Goal: Information Seeking & Learning: Find specific fact

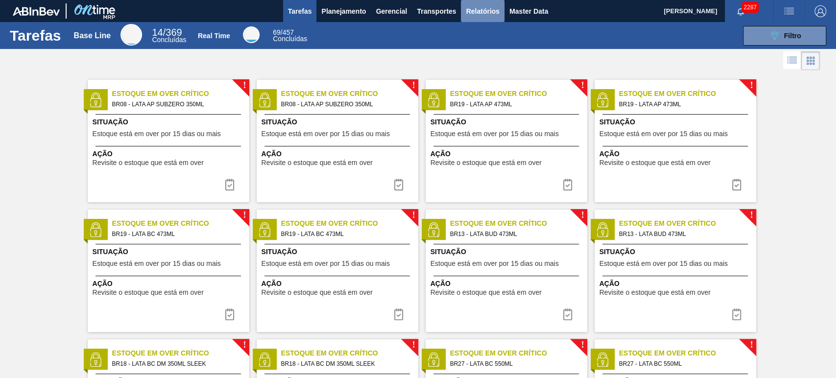
click at [499, 12] on button "Relatórios" at bounding box center [482, 11] width 43 height 22
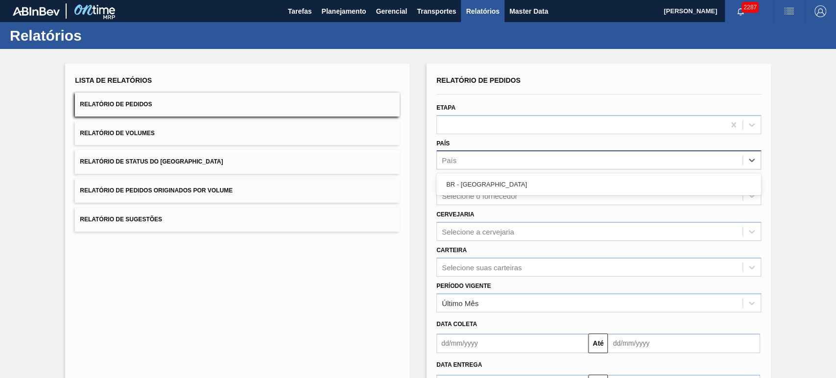
click at [473, 162] on div "País" at bounding box center [589, 160] width 305 height 14
click at [450, 196] on div "Selecione o fornecedor" at bounding box center [479, 196] width 75 height 8
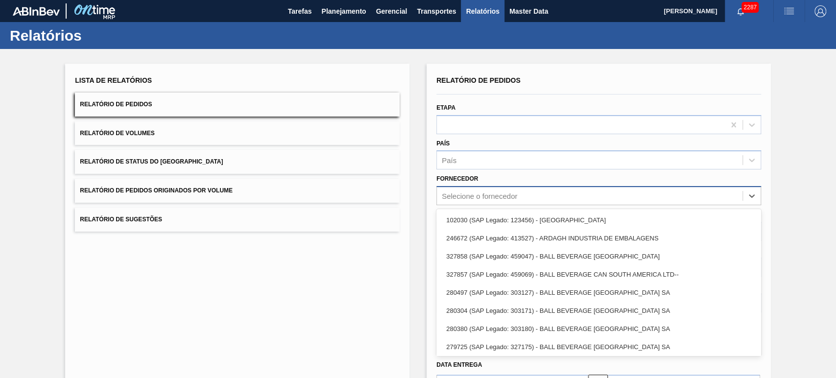
click at [458, 197] on div "Selecione o fornecedor" at bounding box center [479, 196] width 75 height 8
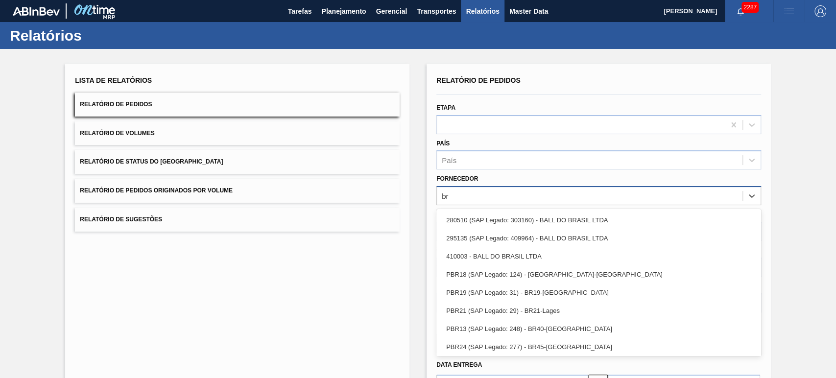
type input "brv"
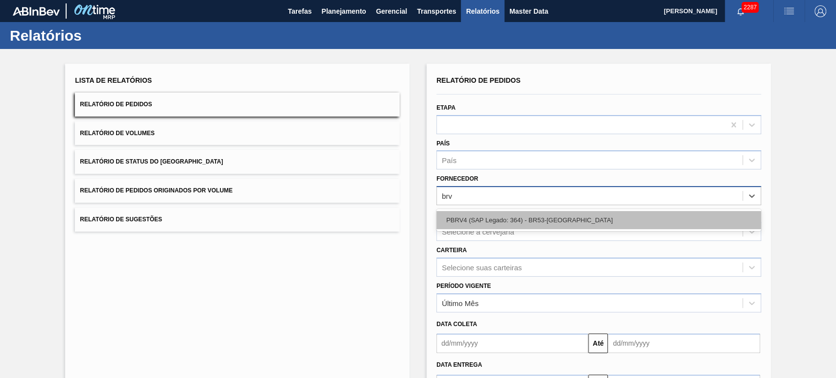
click at [465, 215] on div "PBRV4 (SAP Legado: 364) - BR53-Latas Minas" at bounding box center [598, 220] width 325 height 18
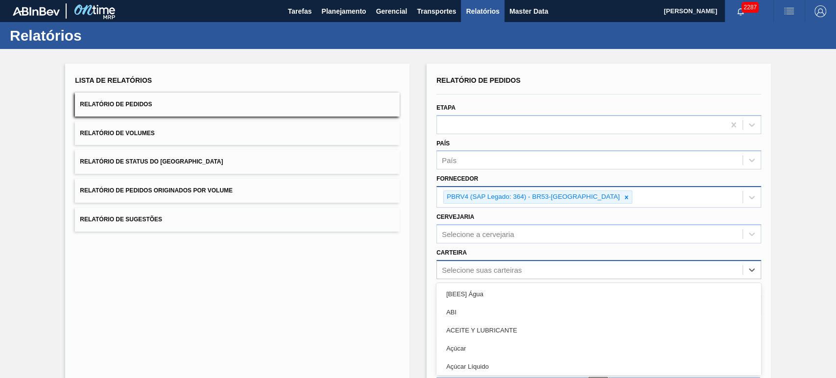
click at [475, 268] on div "option [BEES] Água focused, 1 of 101. 101 results available. Use Up and Down to…" at bounding box center [598, 269] width 325 height 19
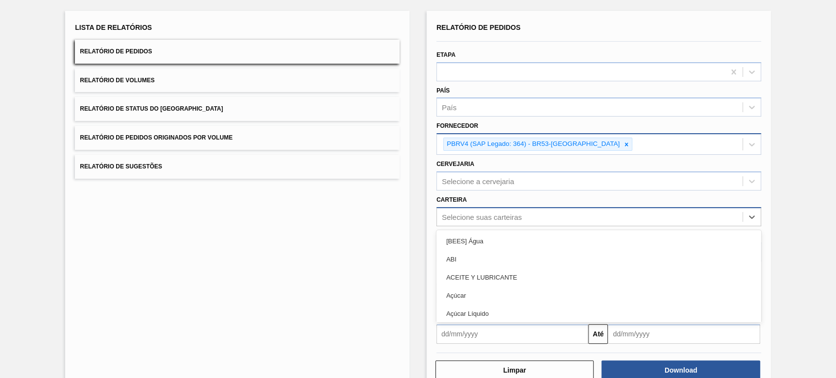
scroll to position [55, 0]
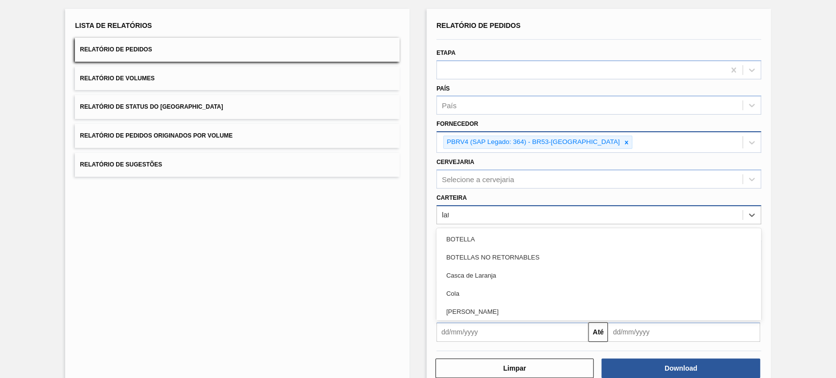
type input "lata"
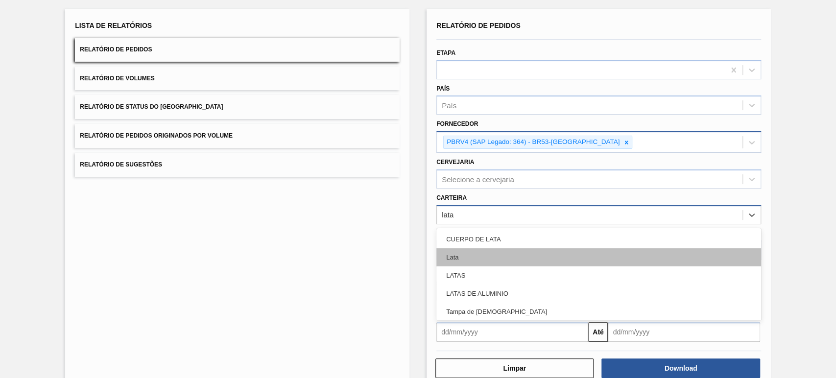
click at [463, 249] on div "Lata" at bounding box center [598, 257] width 325 height 18
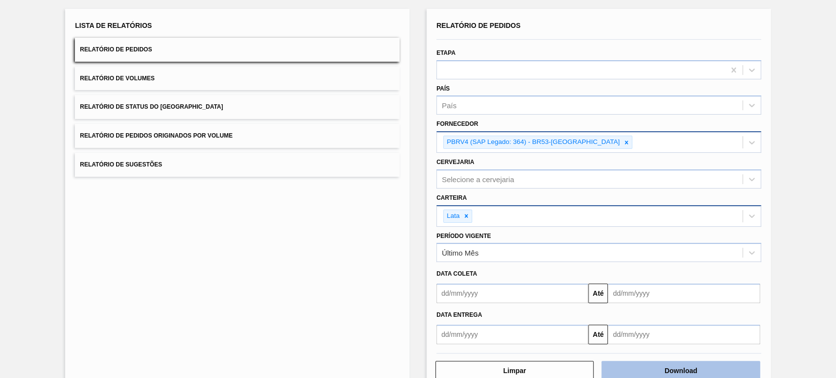
click at [667, 371] on button "Download" at bounding box center [680, 371] width 158 height 20
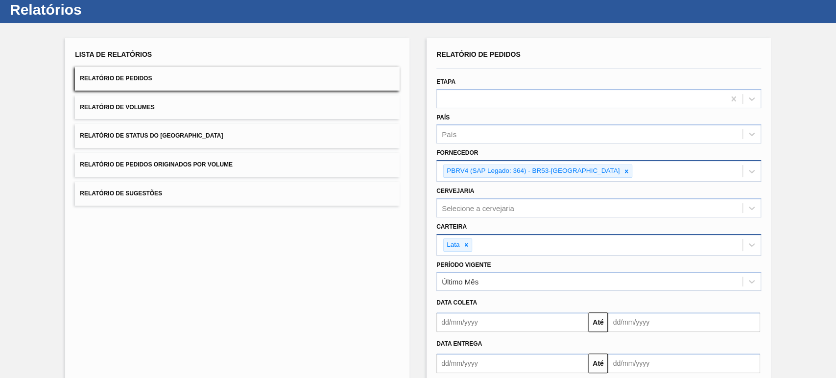
scroll to position [0, 0]
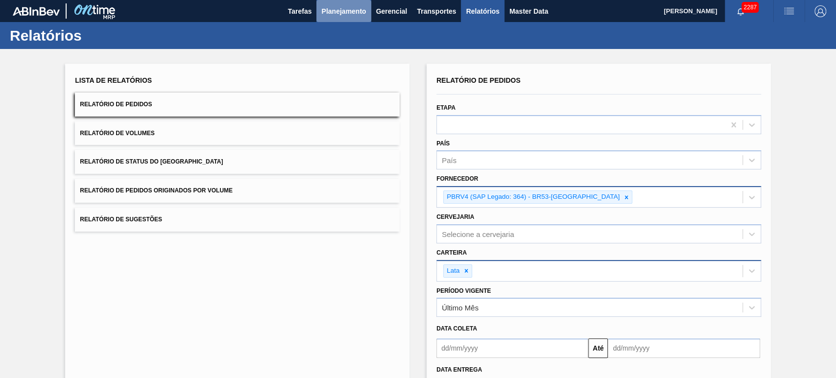
click at [357, 7] on span "Planejamento" at bounding box center [343, 11] width 45 height 12
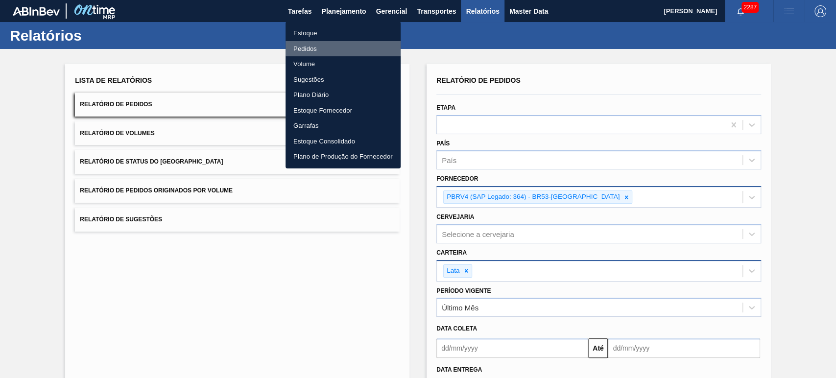
click at [308, 47] on li "Pedidos" at bounding box center [342, 49] width 115 height 16
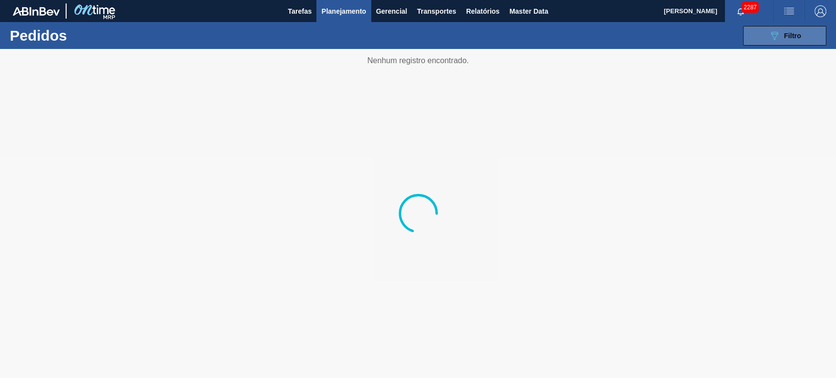
click at [781, 31] on div "089F7B8B-B2A5-4AFE-B5C0-19BA573D28AC Filtro" at bounding box center [784, 36] width 33 height 12
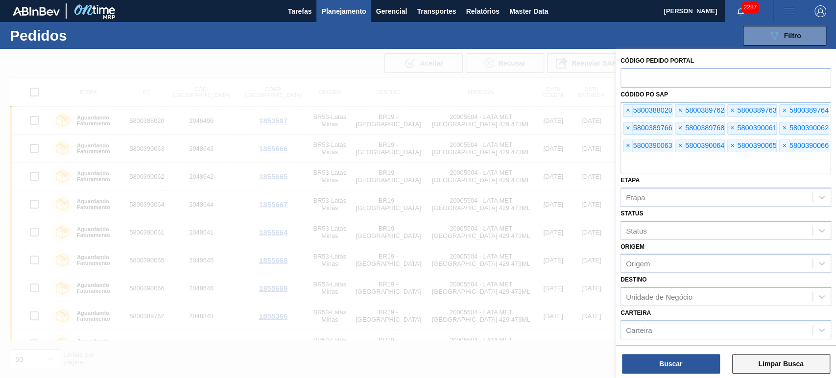
click at [783, 363] on button "Limpar Busca" at bounding box center [781, 364] width 98 height 20
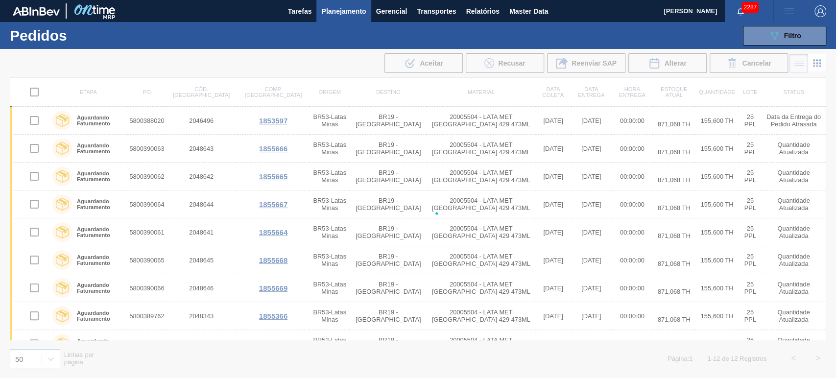
click at [739, 5] on button "button" at bounding box center [739, 11] width 31 height 14
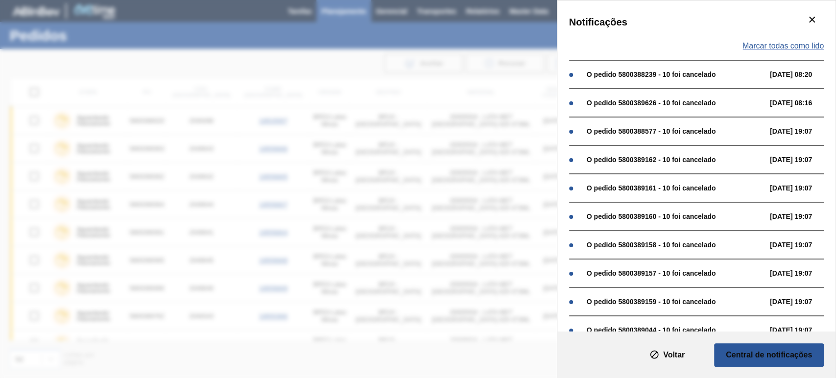
click at [767, 42] on span "Marcar todas como lido" at bounding box center [782, 46] width 81 height 9
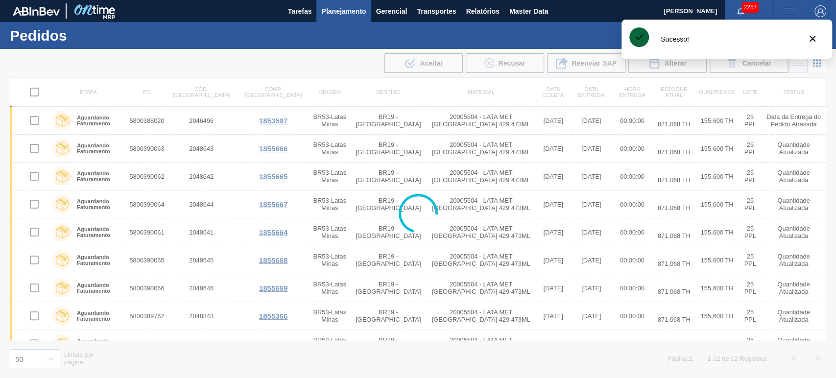
click at [811, 24] on div "Sucesso!" at bounding box center [726, 39] width 210 height 39
click at [815, 41] on icon "botão de ícone" at bounding box center [812, 39] width 12 height 12
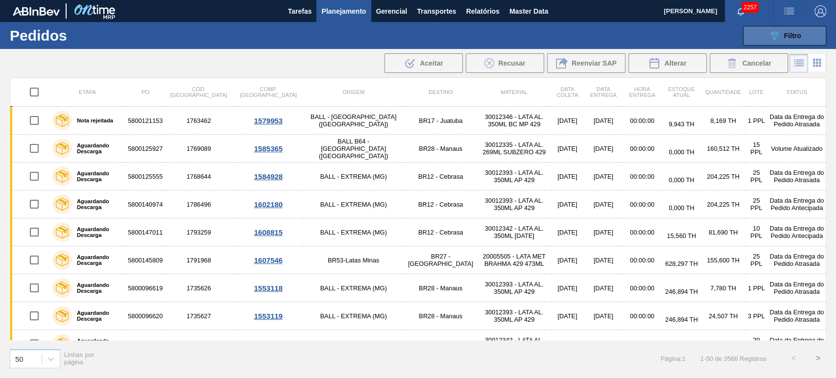
click at [779, 34] on div "089F7B8B-B2A5-4AFE-B5C0-19BA573D28AC Filtro" at bounding box center [784, 36] width 33 height 12
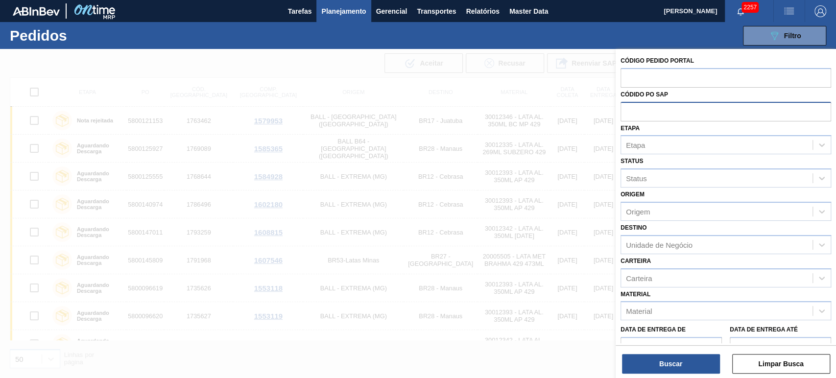
click at [653, 111] on input "text" at bounding box center [725, 111] width 210 height 19
paste input "text"
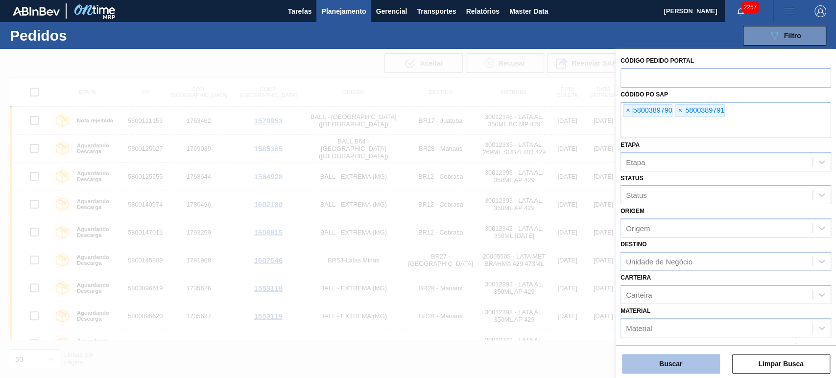
click at [673, 360] on button "Buscar" at bounding box center [671, 364] width 98 height 20
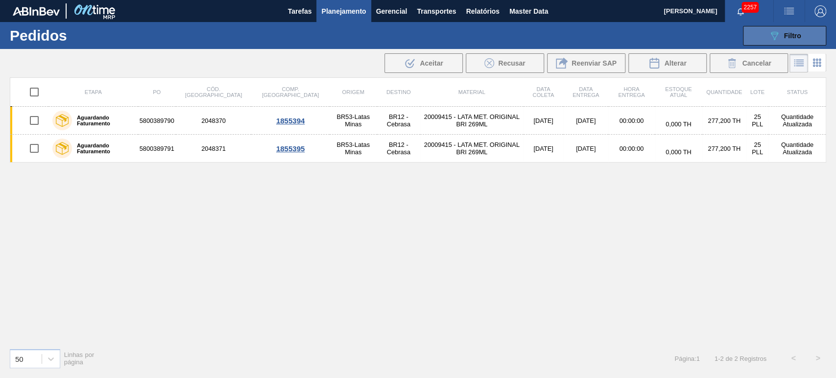
click at [786, 40] on div "089F7B8B-B2A5-4AFE-B5C0-19BA573D28AC Filtro" at bounding box center [784, 36] width 33 height 12
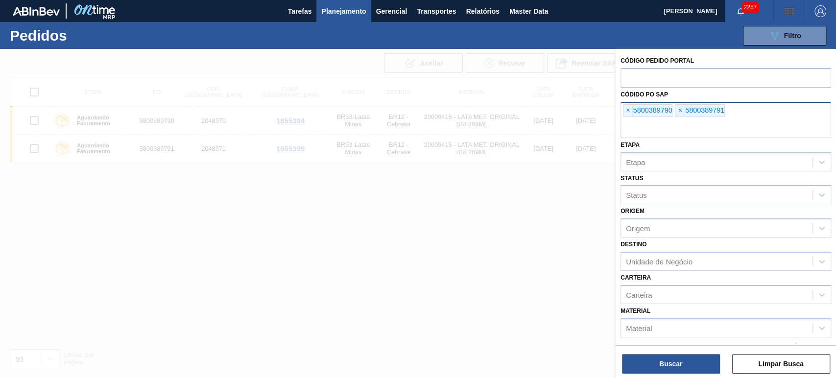
click at [744, 117] on div "× 5800389790 × 5800389791" at bounding box center [725, 120] width 210 height 36
paste input "5800389773"
type input "5800389773"
drag, startPoint x: 665, startPoint y: 352, endPoint x: 664, endPoint y: 358, distance: 6.1
click at [664, 354] on div "Buscar Limpar Busca" at bounding box center [725, 358] width 220 height 27
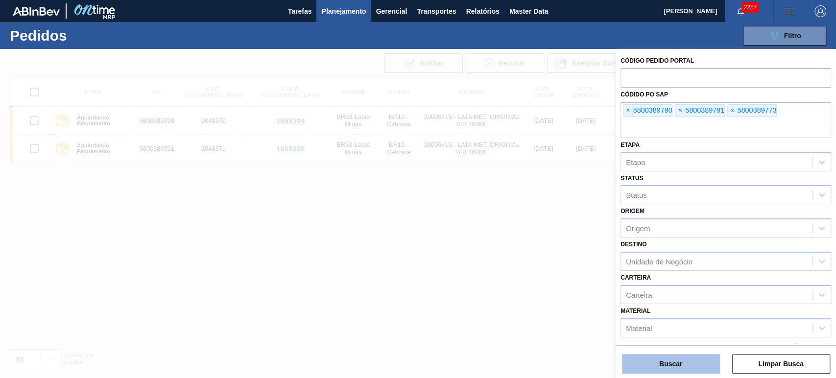
click at [664, 360] on button "Buscar" at bounding box center [671, 364] width 98 height 20
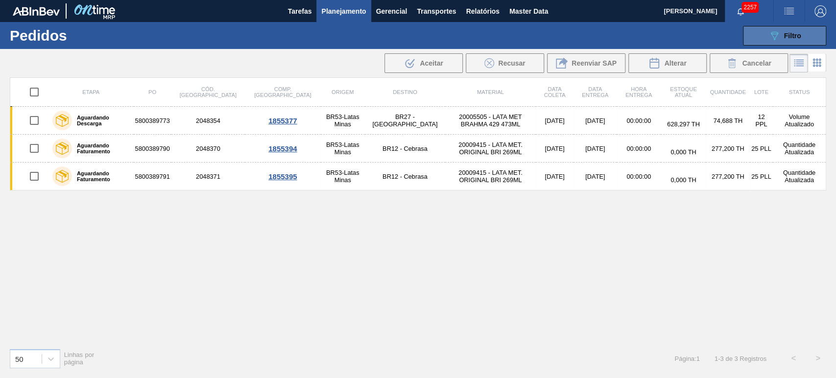
click at [782, 32] on div "089F7B8B-B2A5-4AFE-B5C0-19BA573D28AC Filtro" at bounding box center [784, 36] width 33 height 12
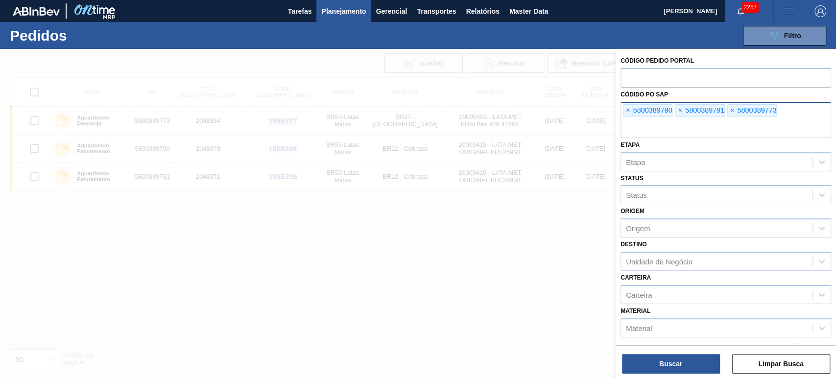
click at [685, 129] on input "text" at bounding box center [725, 128] width 210 height 19
paste input "5800389780"
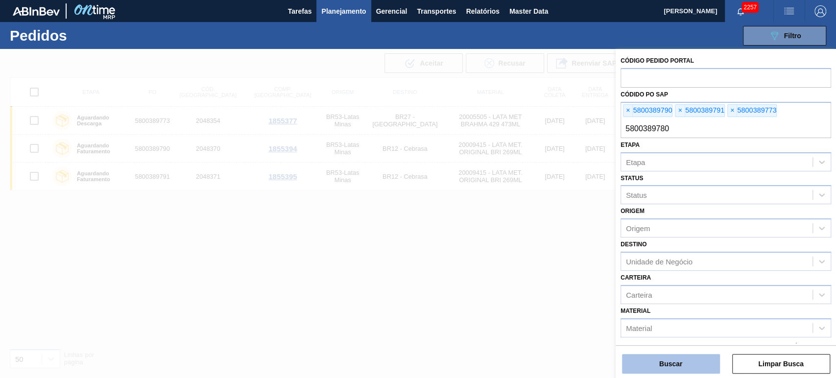
type input "5800389780"
click at [688, 361] on button "Buscar" at bounding box center [671, 364] width 98 height 20
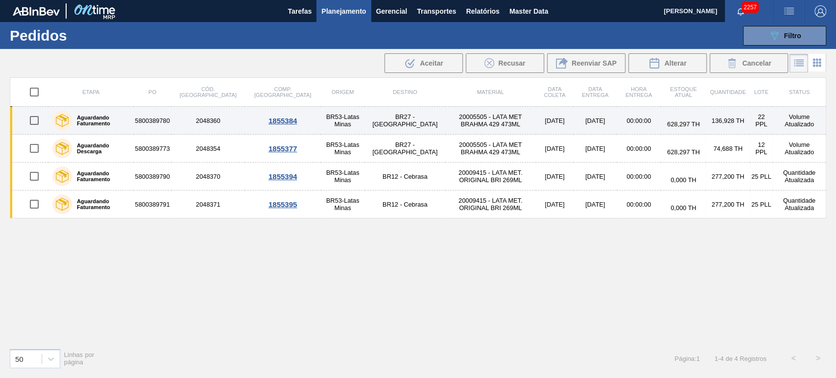
click at [445, 116] on td "20005505 - LATA MET BRAHMA 429 473ML" at bounding box center [490, 121] width 91 height 28
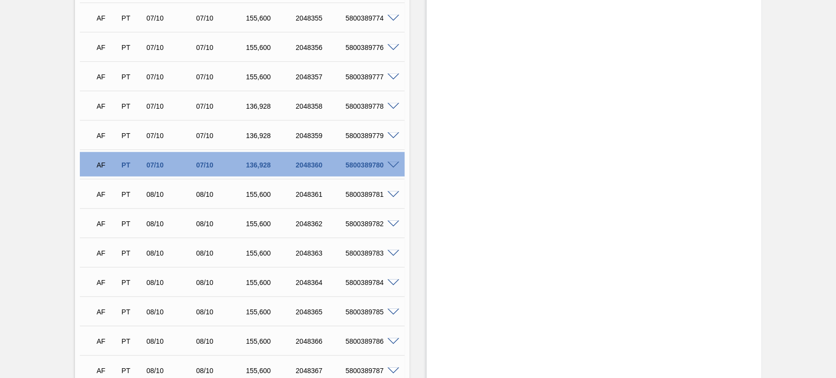
scroll to position [722, 0]
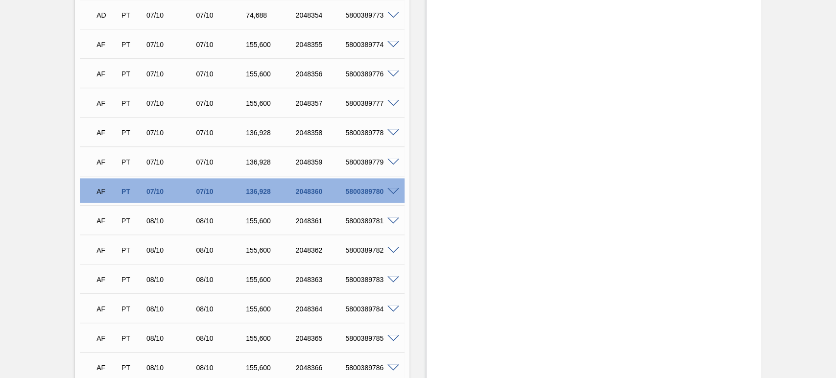
click at [388, 192] on span at bounding box center [393, 191] width 12 height 7
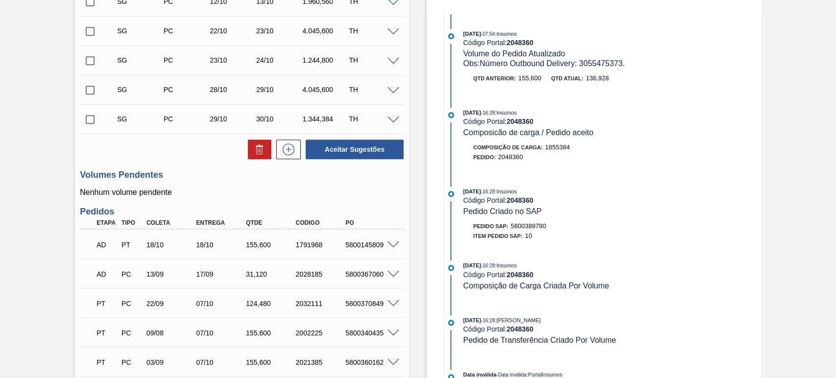
scroll to position [142, 0]
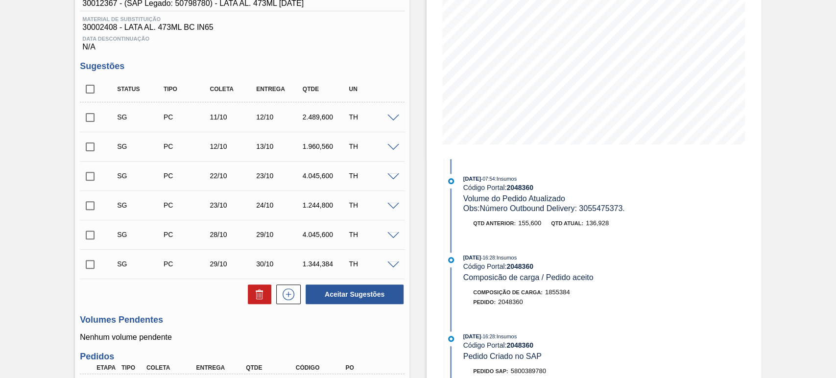
click at [603, 204] on span "Obs: Número Outbound Delivery: 3055475373." at bounding box center [544, 208] width 162 height 8
click at [603, 207] on span "Obs: Número Outbound Delivery: 3055475373." at bounding box center [544, 208] width 162 height 8
click at [525, 187] on strong "2048360" at bounding box center [519, 188] width 27 height 8
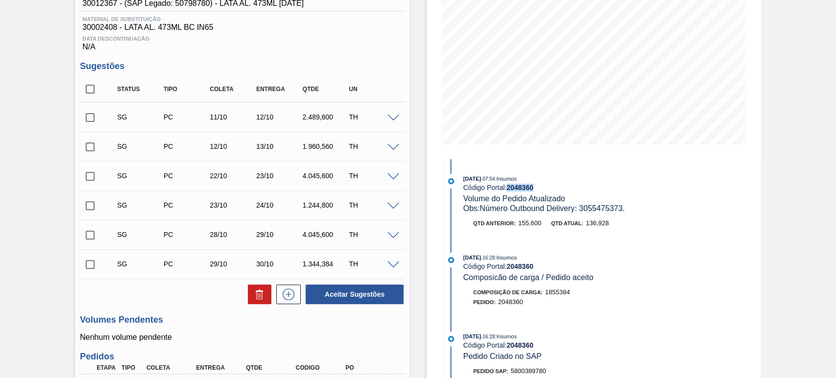
click at [525, 187] on strong "2048360" at bounding box center [519, 188] width 27 height 8
click at [606, 195] on div "07/10/2025 - 07:54 : Insumos Código Portal: 2048360 Volume do Pedido Atualizado…" at bounding box center [579, 194] width 233 height 40
click at [638, 207] on div "Obs: Número Outbound Delivery: 3055475373." at bounding box center [579, 209] width 233 height 10
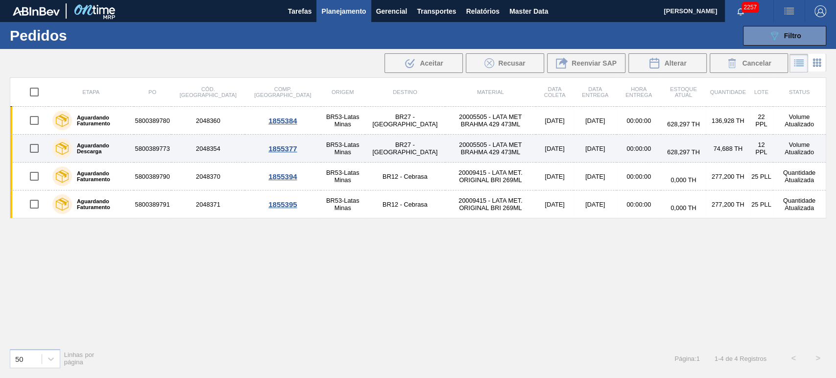
click at [720, 148] on td "74,688 TH" at bounding box center [727, 149] width 44 height 28
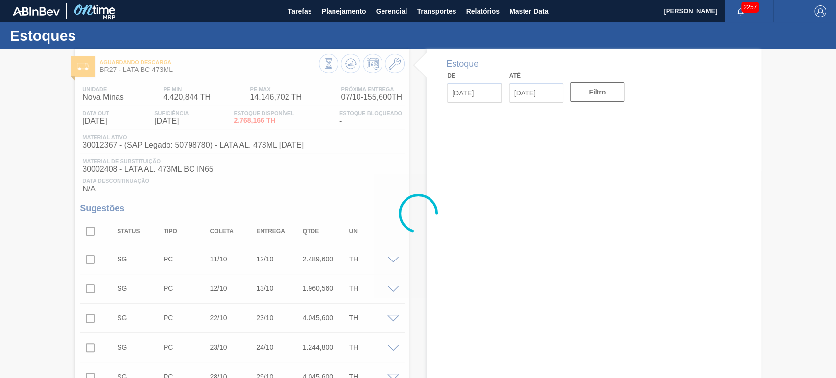
type input "07/10/2025"
type input "21/10/2025"
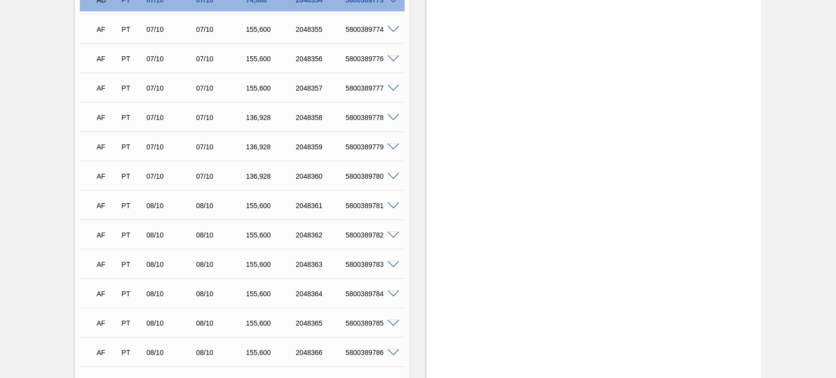
scroll to position [580, 0]
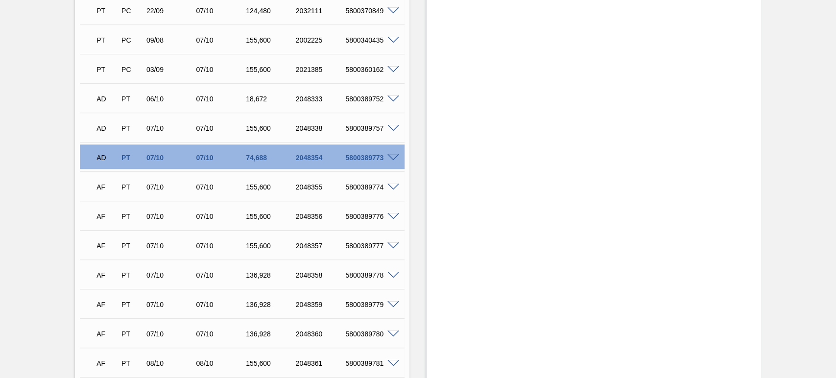
click at [392, 159] on span at bounding box center [393, 157] width 12 height 7
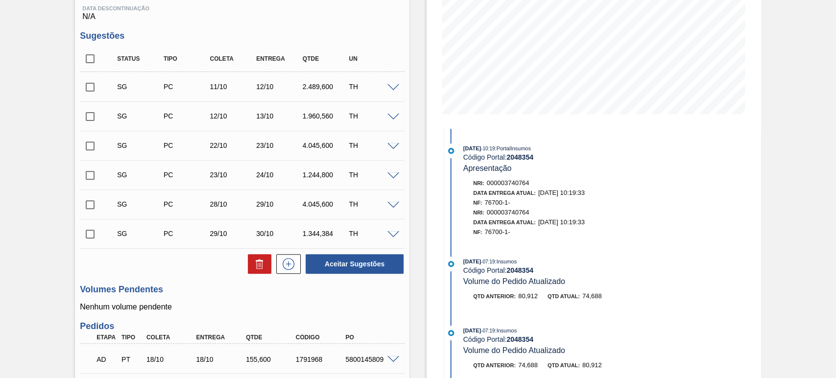
scroll to position [0, 0]
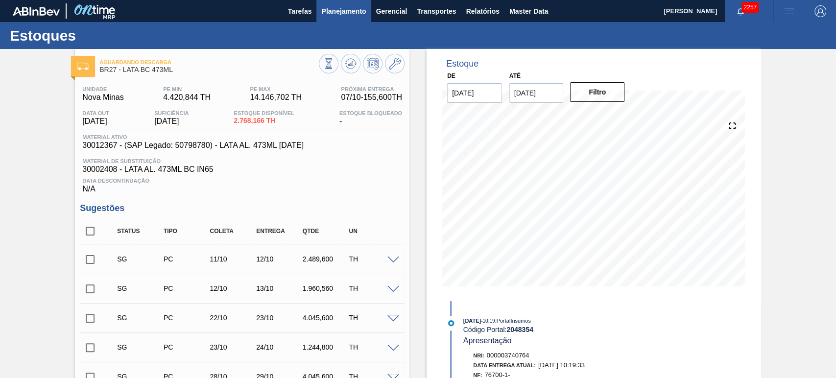
click at [340, 6] on span "Planejamento" at bounding box center [343, 11] width 45 height 12
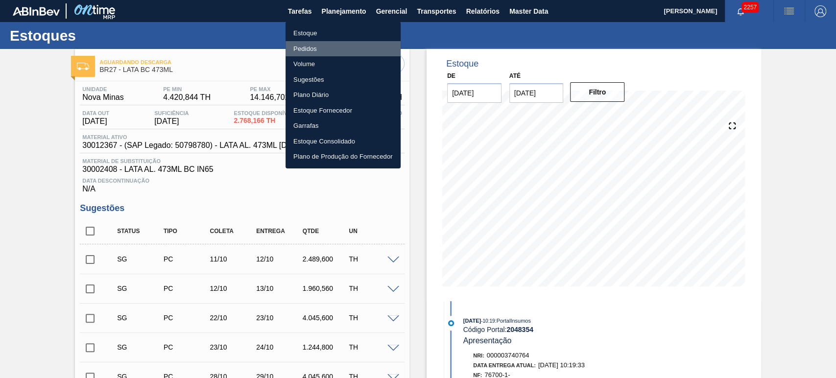
click at [306, 47] on li "Pedidos" at bounding box center [342, 49] width 115 height 16
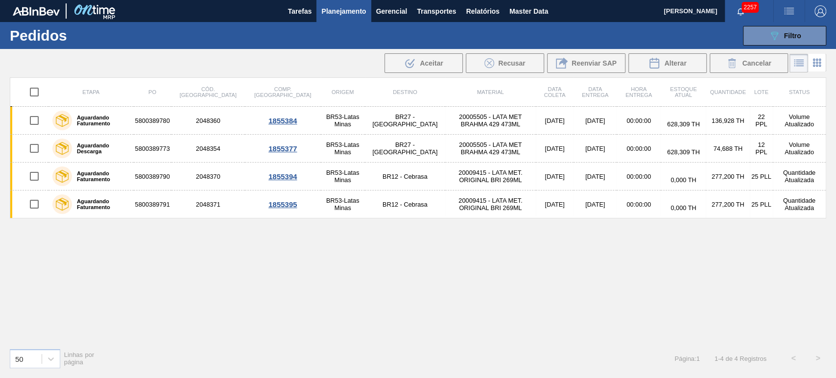
click at [794, 47] on div "089F7B8B-B2A5-4AFE-B5C0-19BA573D28AC Filtro Código Pedido Portal Códido PO SAP …" at bounding box center [491, 35] width 677 height 29
click at [793, 40] on div "089F7B8B-B2A5-4AFE-B5C0-19BA573D28AC Filtro" at bounding box center [784, 36] width 33 height 12
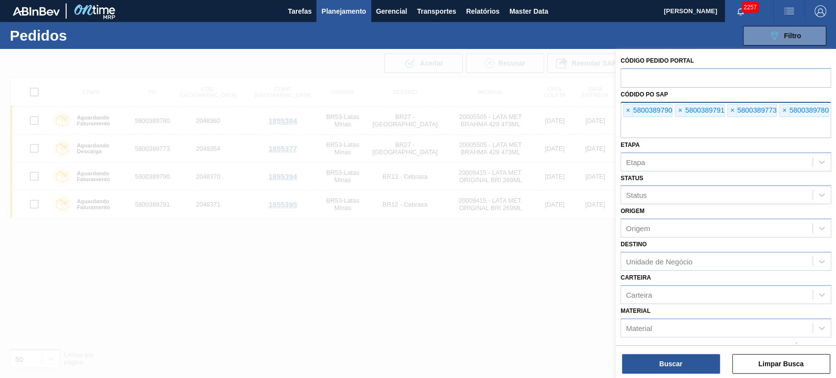
click at [716, 126] on input "text" at bounding box center [725, 128] width 210 height 19
paste input "5800389752"
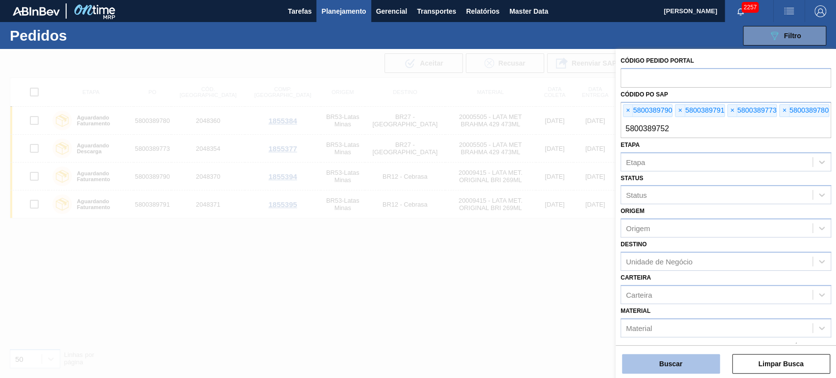
type input "5800389752"
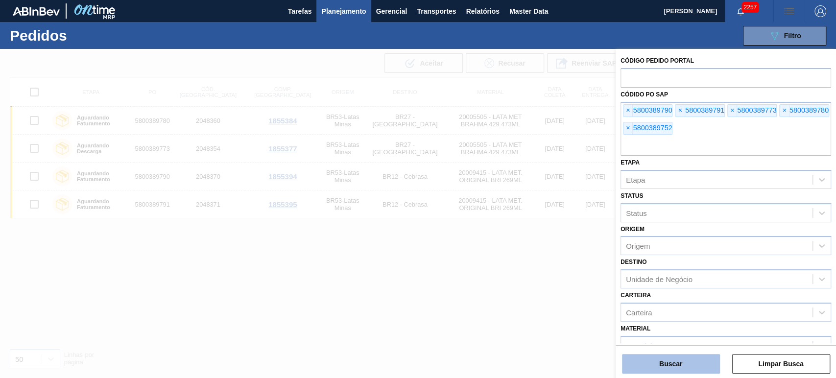
click at [681, 369] on button "Buscar" at bounding box center [671, 364] width 98 height 20
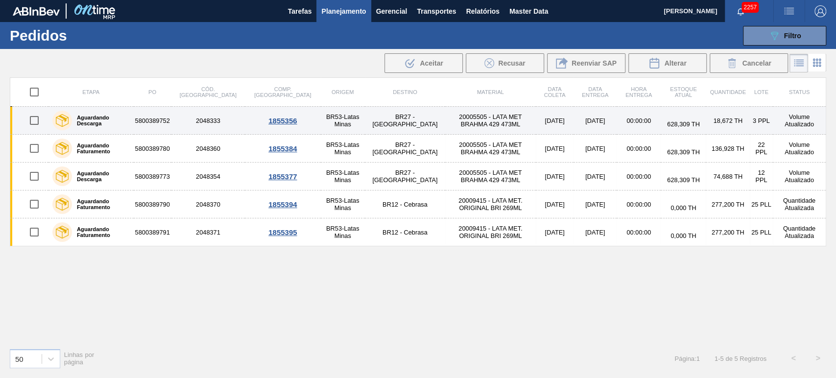
click at [772, 123] on td "Volume Atualizado" at bounding box center [798, 121] width 53 height 28
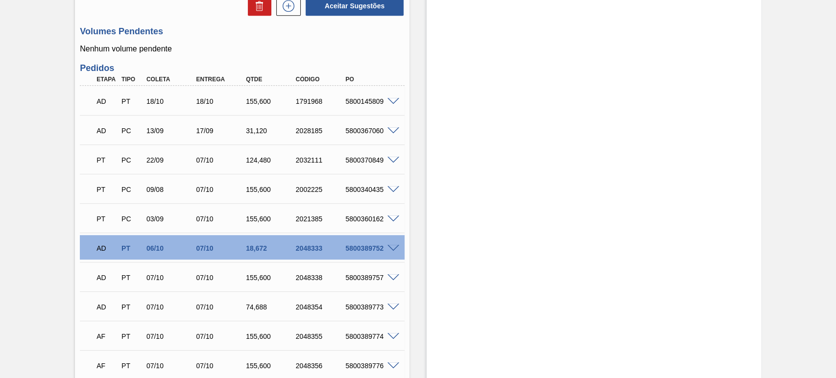
scroll to position [435, 0]
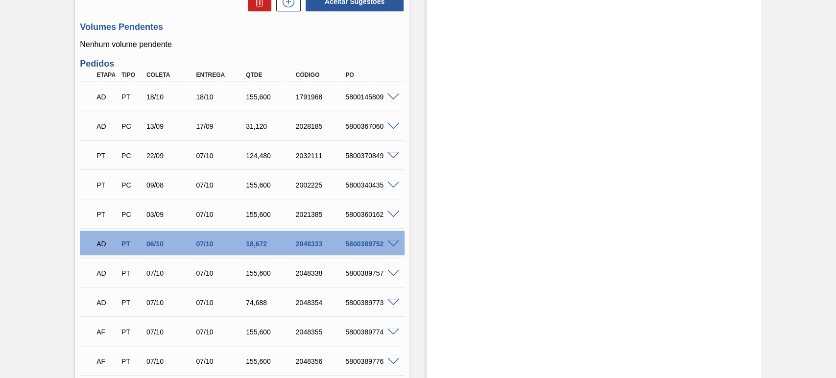
click at [395, 244] on span at bounding box center [393, 243] width 12 height 7
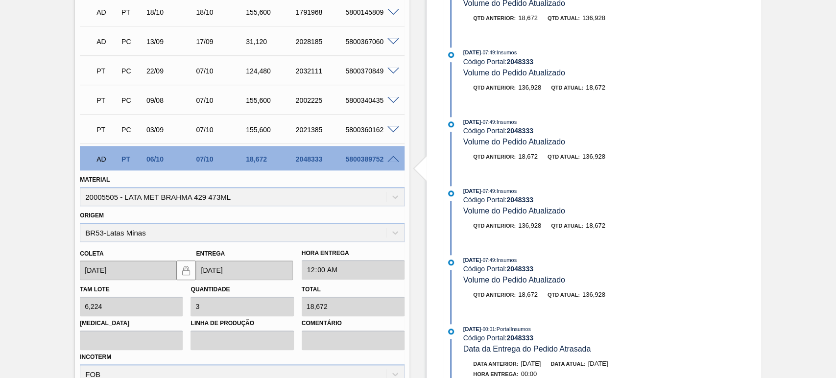
scroll to position [580, 0]
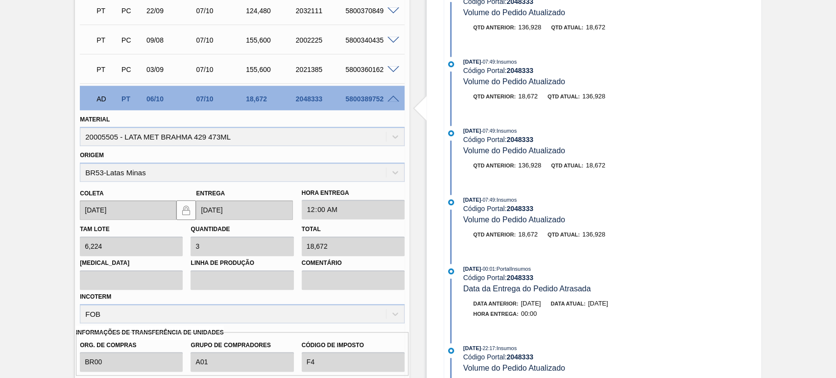
click at [367, 98] on div "5800389752" at bounding box center [370, 99] width 55 height 8
copy div "5800389752"
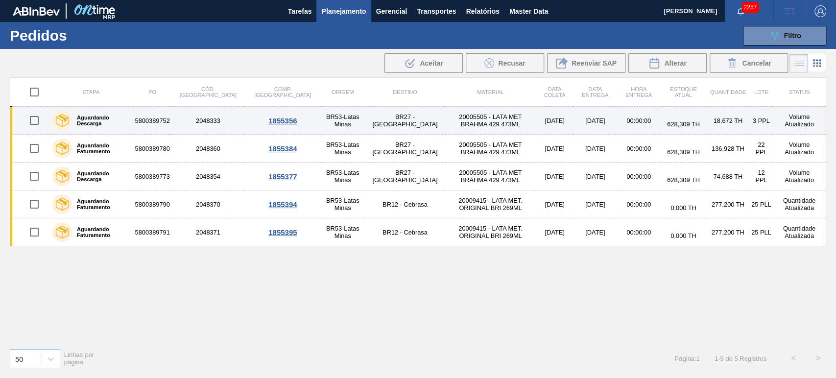
click at [616, 120] on td "00:00:00" at bounding box center [638, 121] width 44 height 28
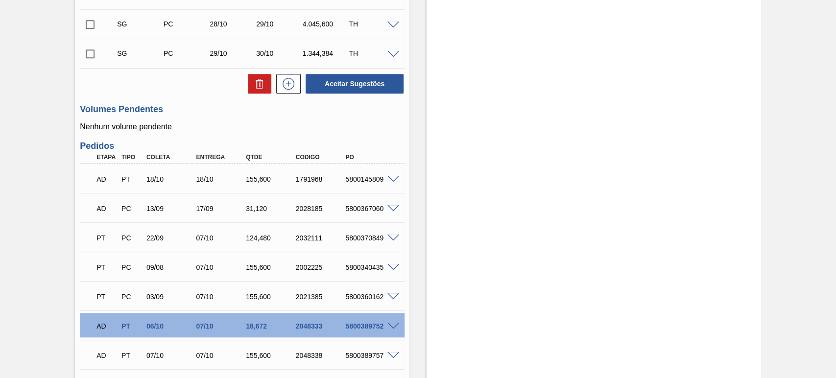
scroll to position [435, 0]
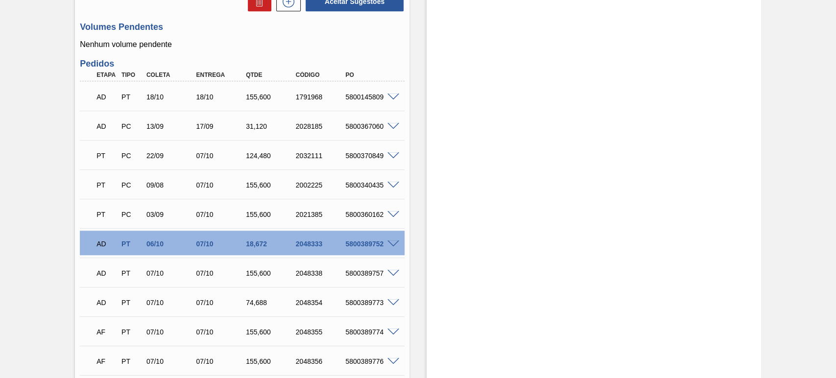
click at [392, 242] on span at bounding box center [393, 243] width 12 height 7
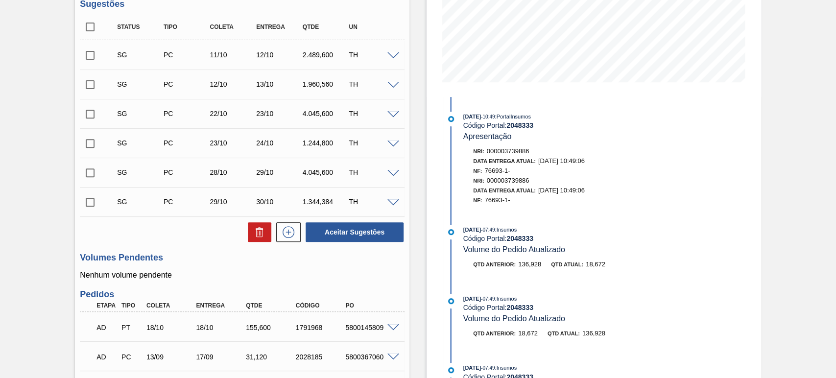
scroll to position [187, 0]
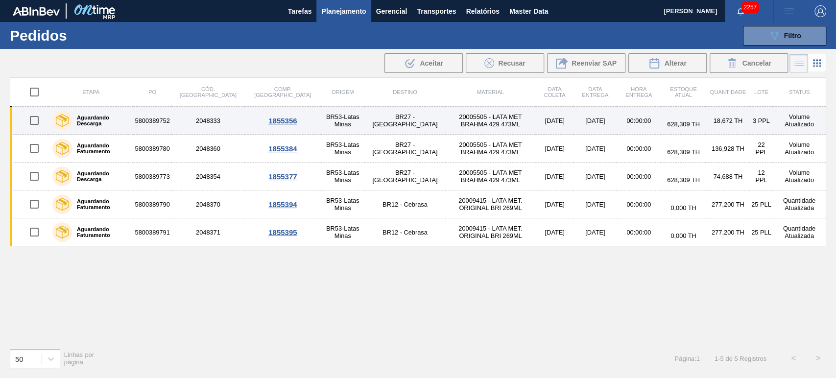
click at [147, 117] on td "5800389752" at bounding box center [153, 121] width 38 height 28
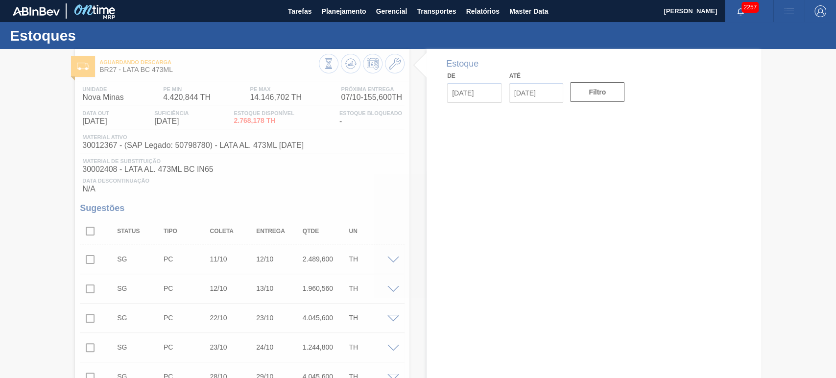
type input "07/10/2025"
type input "21/10/2025"
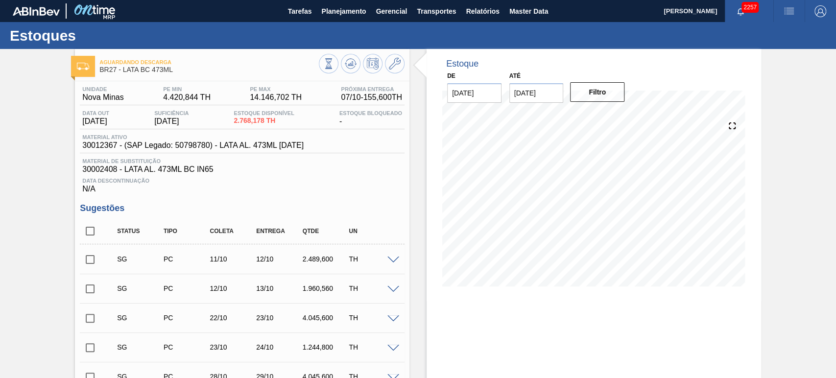
click at [347, 17] on button "Planejamento" at bounding box center [343, 11] width 54 height 22
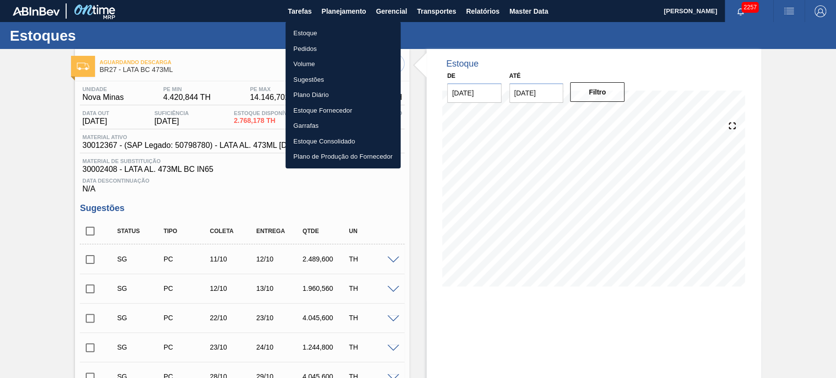
click at [475, 14] on div at bounding box center [418, 189] width 836 height 378
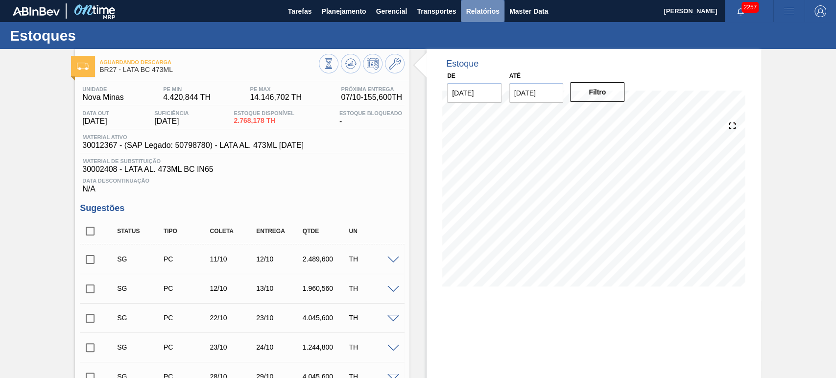
click at [480, 13] on span "Relatórios" at bounding box center [482, 11] width 33 height 12
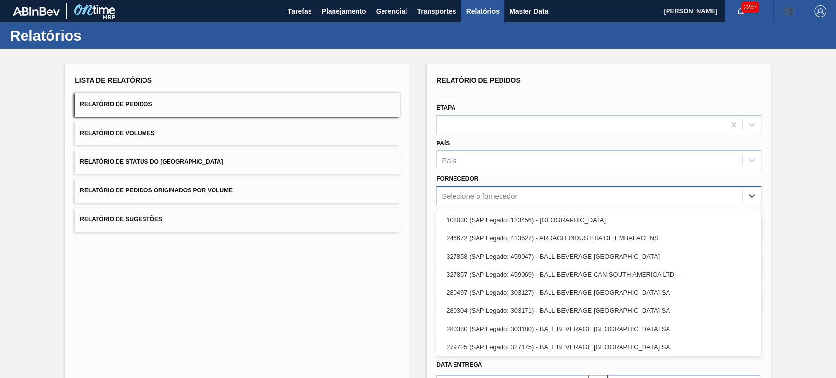
click at [474, 192] on div "Selecione o fornecedor" at bounding box center [479, 196] width 75 height 8
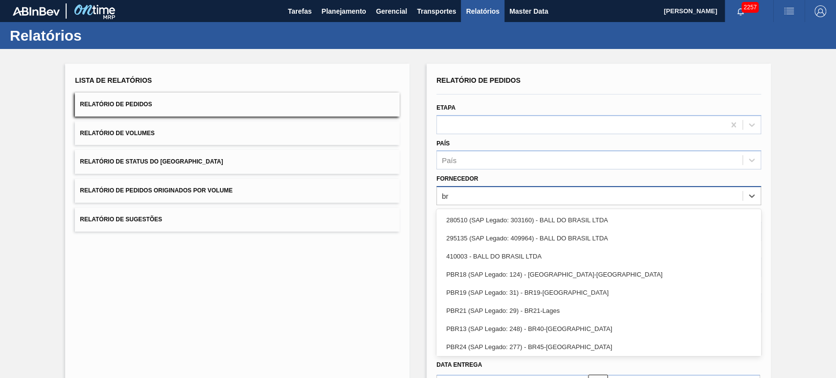
type input "brv"
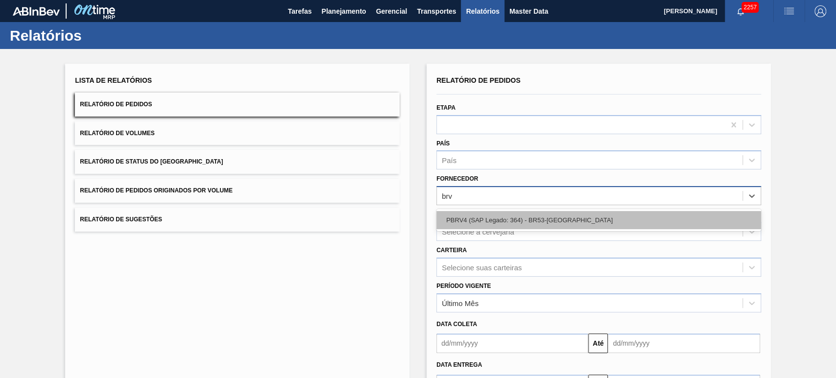
click at [505, 216] on div "PBRV4 (SAP Legado: 364) - BR53-Latas Minas" at bounding box center [598, 220] width 325 height 18
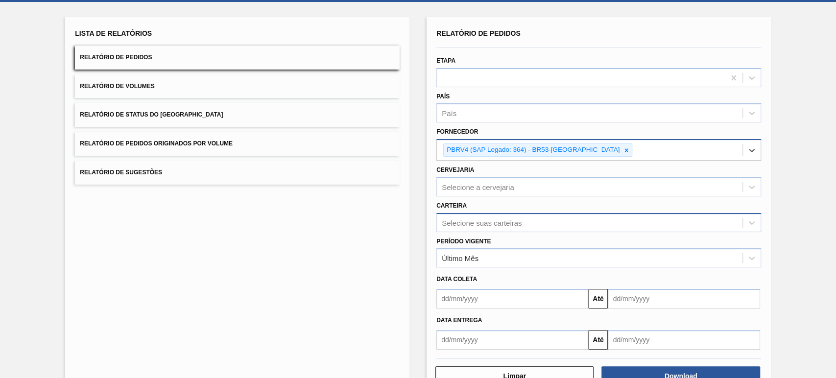
click at [497, 232] on div "Selecione suas carteiras" at bounding box center [598, 222] width 325 height 19
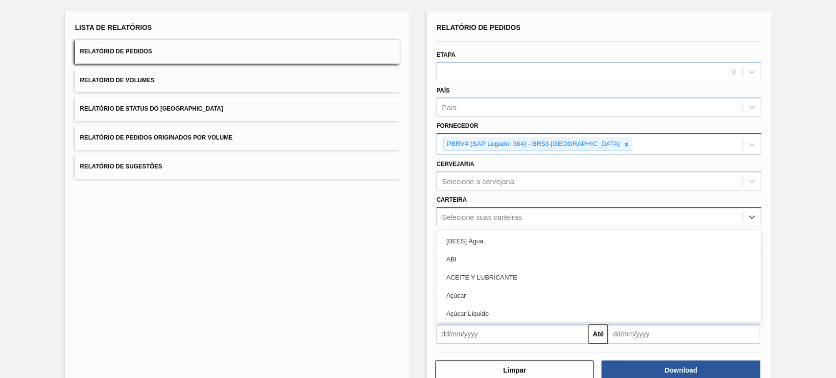
scroll to position [55, 0]
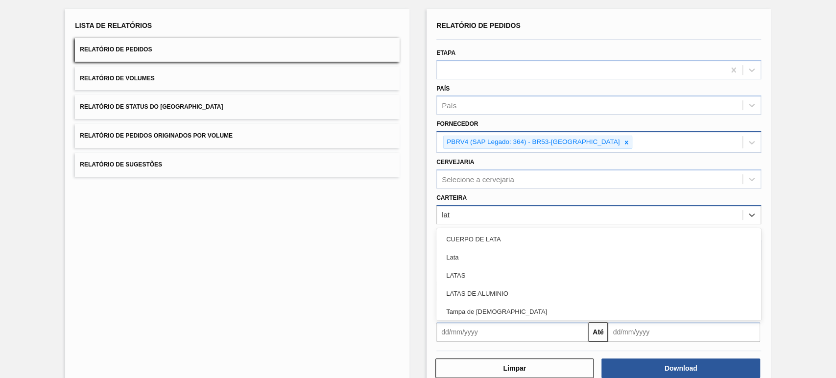
type input "lata"
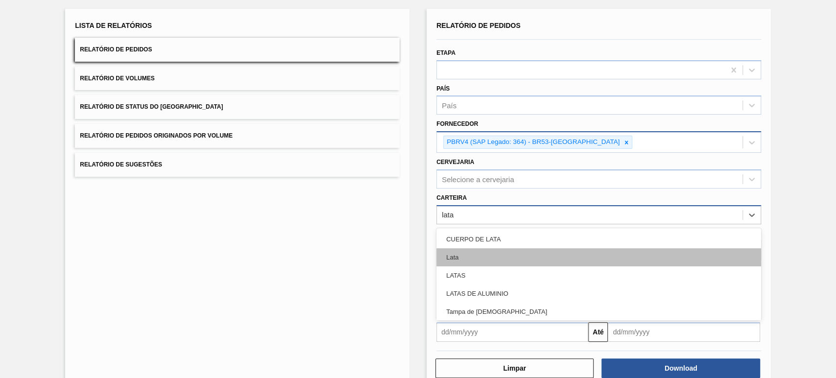
click at [477, 254] on div "Lata" at bounding box center [598, 257] width 325 height 18
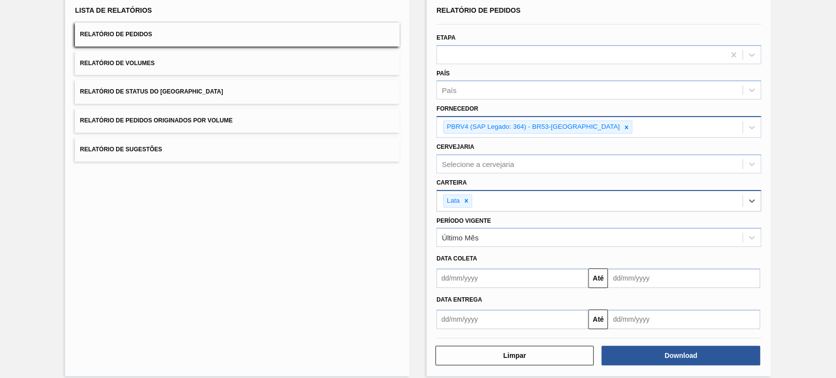
scroll to position [78, 0]
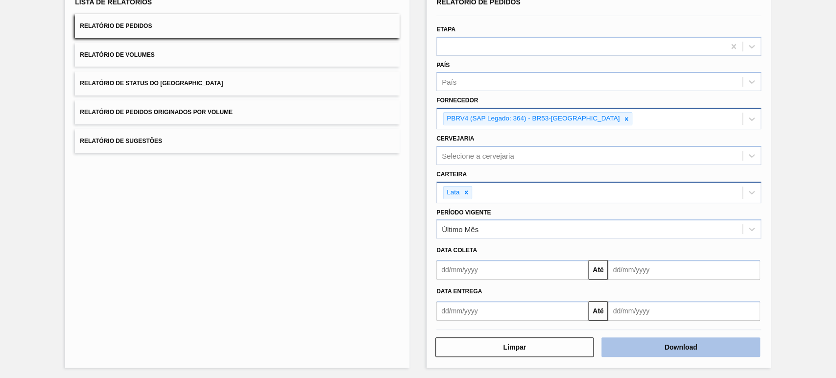
click at [664, 348] on button "Download" at bounding box center [680, 347] width 158 height 20
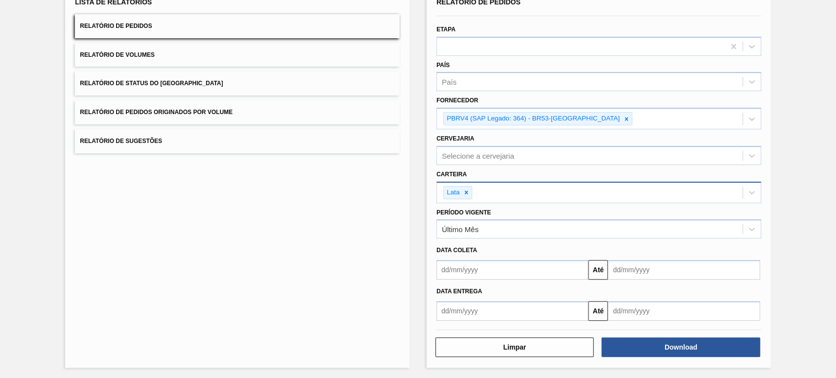
click at [193, 64] on button "Relatório de Volumes" at bounding box center [237, 55] width 325 height 24
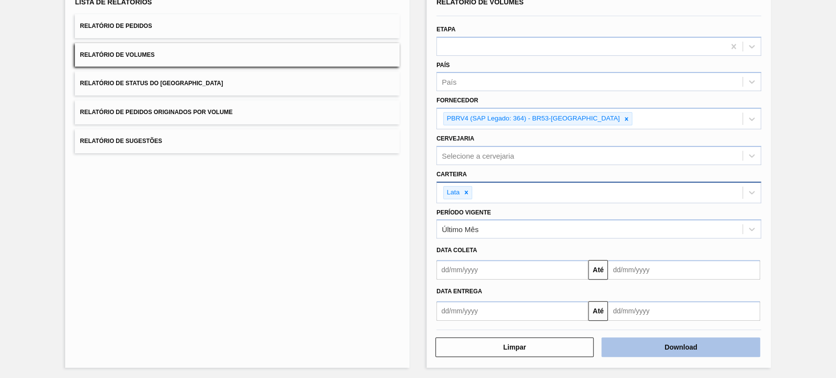
click at [700, 348] on button "Download" at bounding box center [680, 347] width 158 height 20
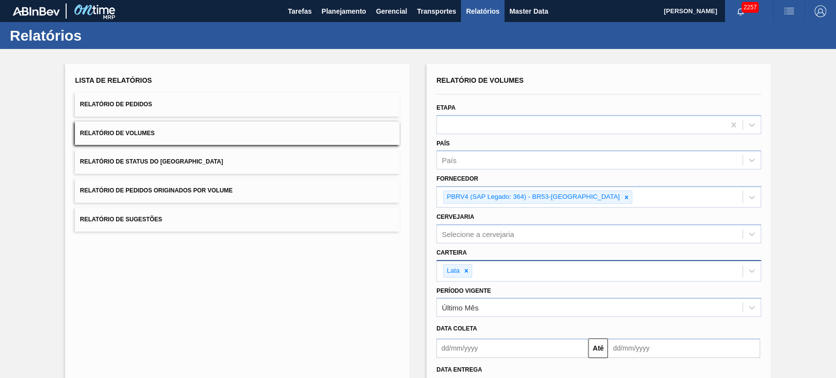
click at [210, 109] on button "Relatório de Pedidos" at bounding box center [237, 105] width 325 height 24
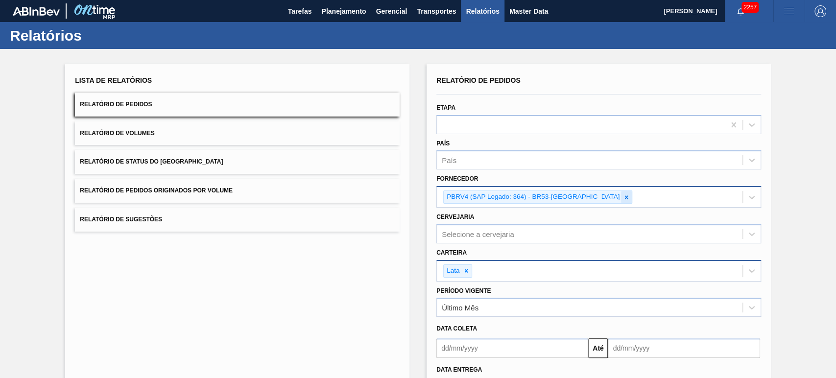
click at [625, 196] on icon at bounding box center [626, 196] width 3 height 3
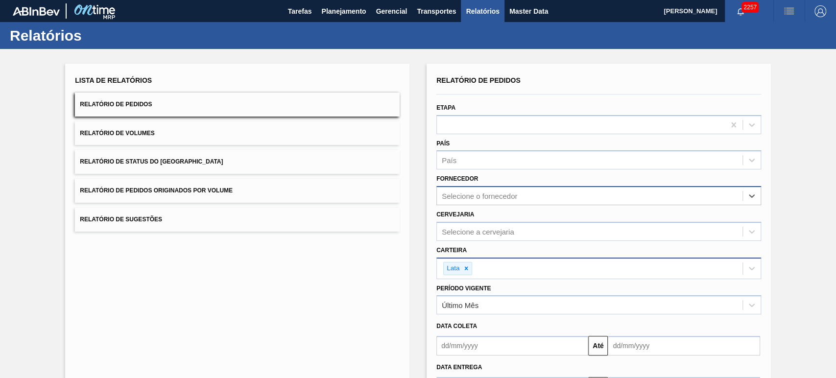
scroll to position [76, 0]
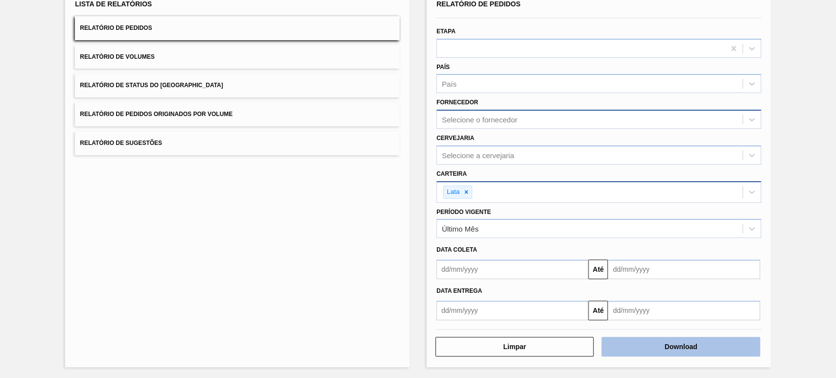
click at [669, 348] on button "Download" at bounding box center [680, 347] width 158 height 20
click at [209, 64] on button "Relatório de Volumes" at bounding box center [237, 57] width 325 height 24
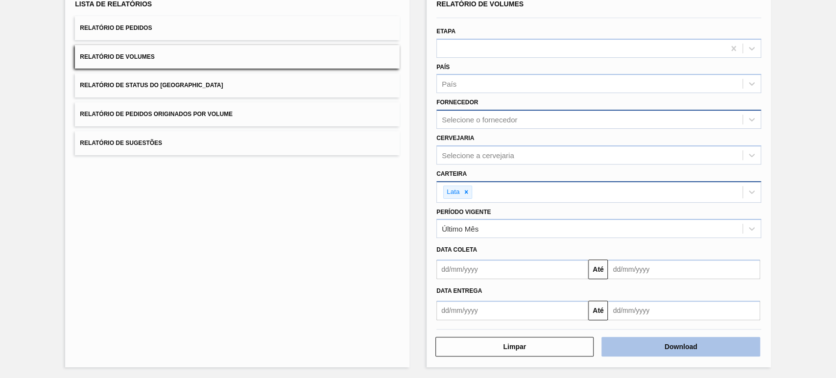
click at [672, 346] on button "Download" at bounding box center [680, 347] width 158 height 20
drag, startPoint x: 831, startPoint y: 44, endPoint x: 809, endPoint y: 44, distance: 22.5
click at [831, 44] on div "Lista de Relatórios Relatório de Pedidos Relatório de Volumes Relatório de Stat…" at bounding box center [418, 176] width 836 height 407
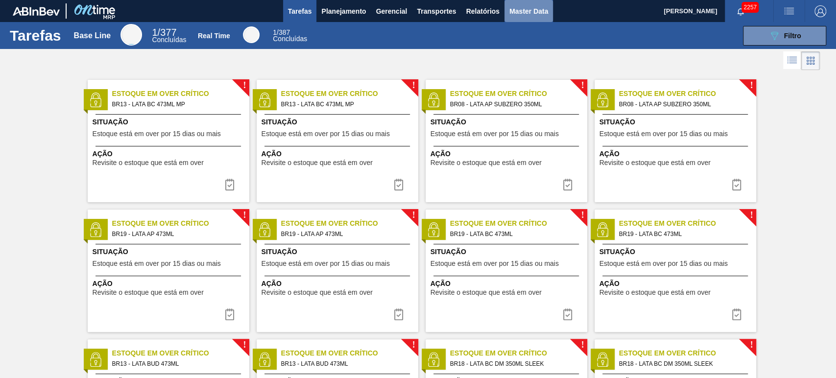
click at [525, 9] on span "Master Data" at bounding box center [528, 11] width 39 height 12
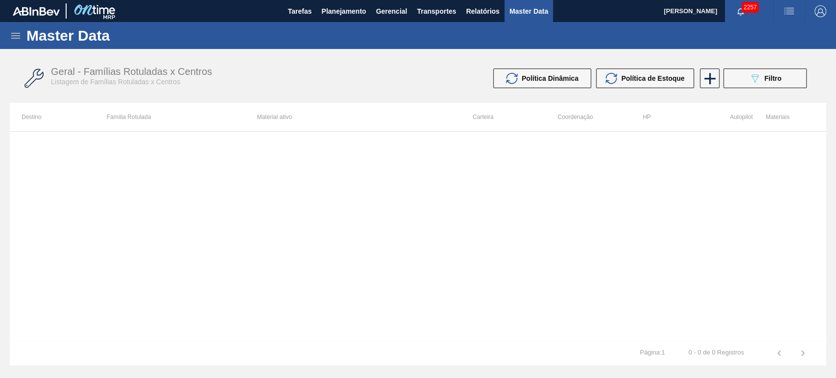
click at [19, 31] on icon at bounding box center [16, 36] width 12 height 12
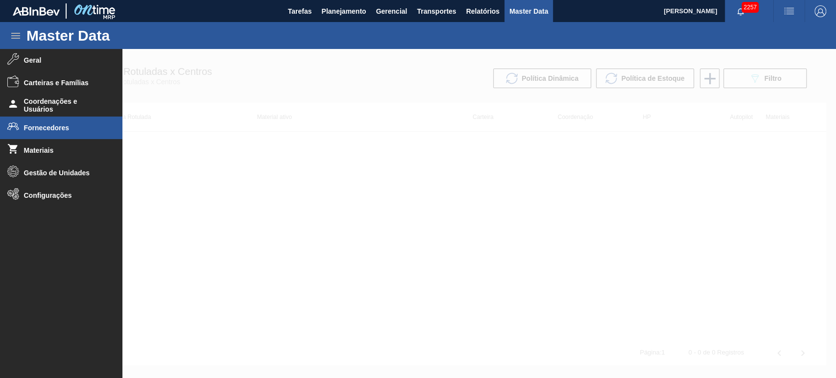
click at [56, 130] on span "Fornecedores" at bounding box center [64, 128] width 81 height 8
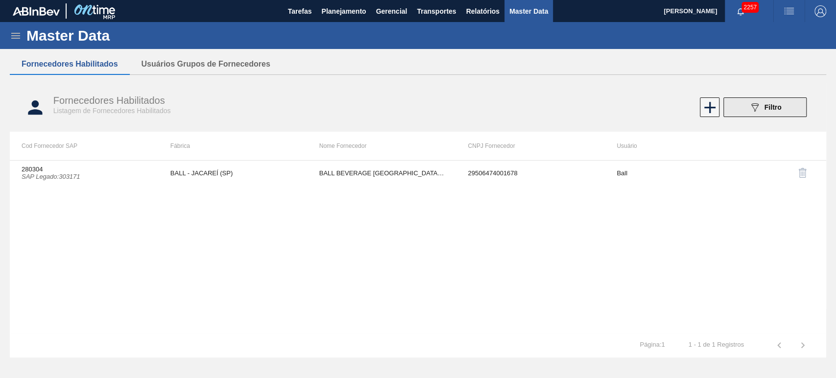
click at [757, 110] on icon "089F7B8B-B2A5-4AFE-B5C0-19BA573D28AC" at bounding box center [754, 107] width 12 height 12
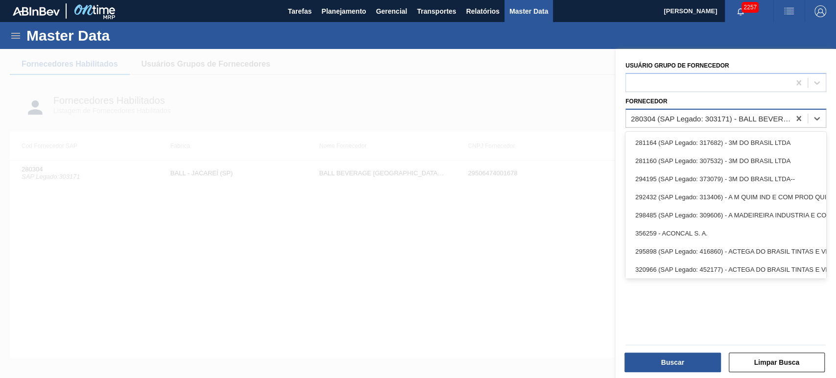
click at [687, 117] on div "280304 (SAP Legado: 303171) - BALL BEVERAGE CAN SOUTH AMERICA SA" at bounding box center [710, 118] width 160 height 8
paste input "451466"
type input "451466"
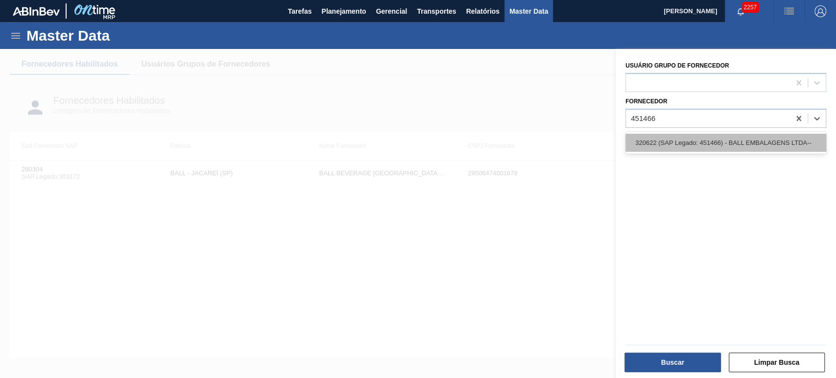
click at [666, 137] on div "320622 (SAP Legado: 451466) - BALL EMBALAGENS LTDA--" at bounding box center [725, 143] width 201 height 18
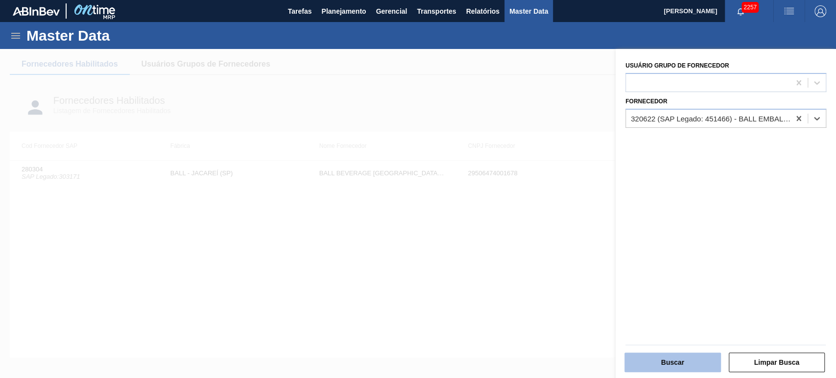
click at [677, 354] on button "Buscar" at bounding box center [672, 362] width 96 height 20
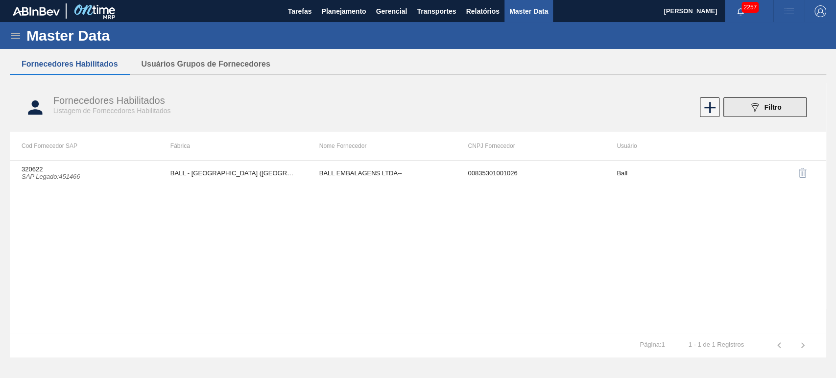
click at [774, 112] on div "089F7B8B-B2A5-4AFE-B5C0-19BA573D28AC Filtro" at bounding box center [764, 107] width 33 height 12
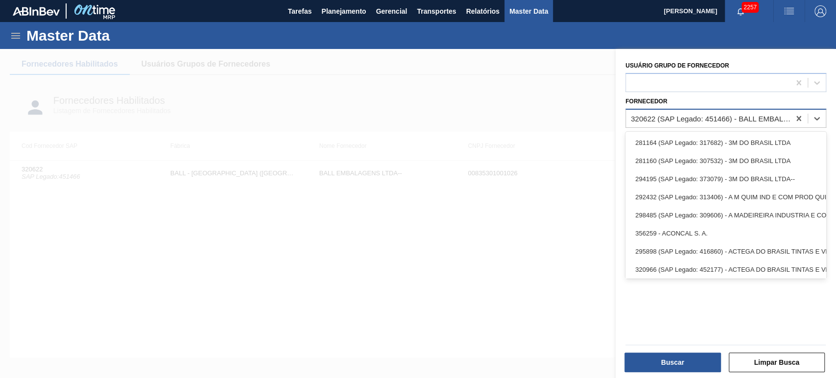
click at [739, 122] on div "320622 (SAP Legado: 451466) - BALL EMBALAGENS LTDA--" at bounding box center [710, 118] width 160 height 8
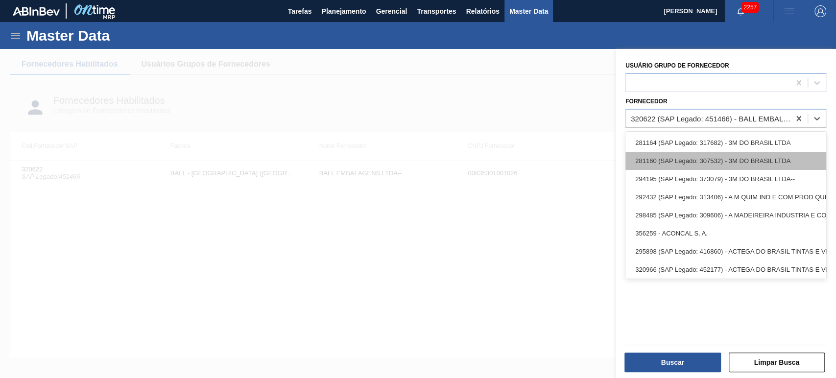
paste input "409697"
type input "409697"
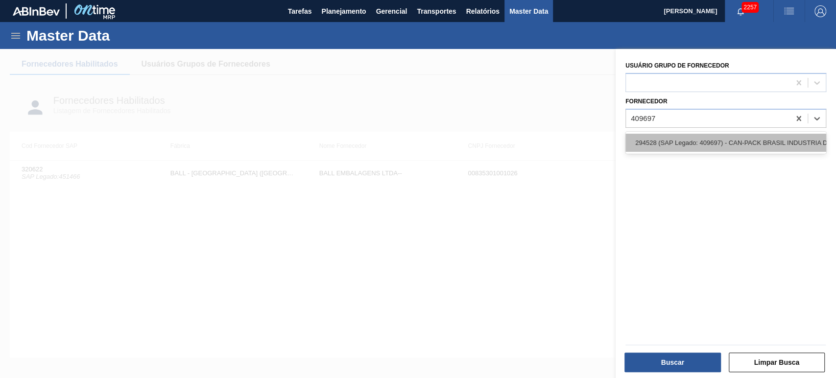
click at [692, 143] on div "294528 (SAP Legado: 409697) - CAN-PACK BRASIL INDUSTRIA DE" at bounding box center [725, 143] width 201 height 18
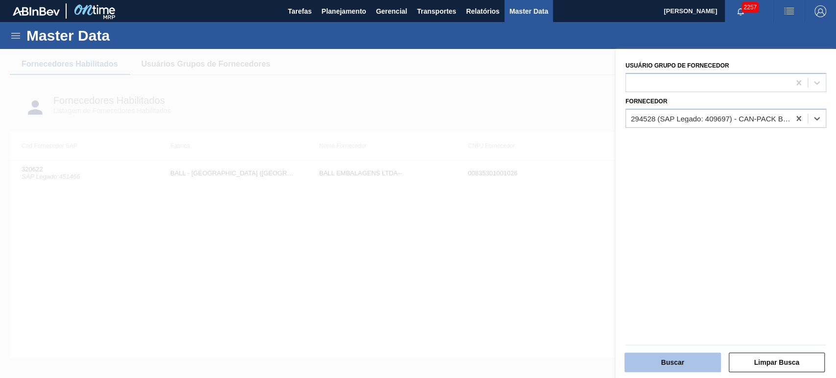
click at [667, 360] on button "Buscar" at bounding box center [672, 362] width 96 height 20
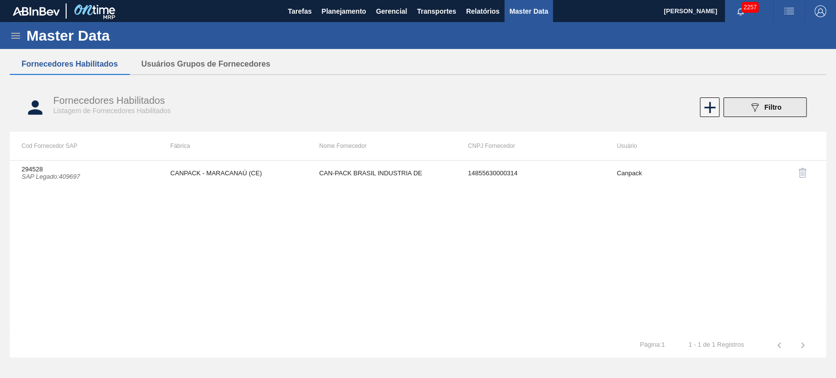
click at [752, 105] on icon at bounding box center [754, 107] width 7 height 8
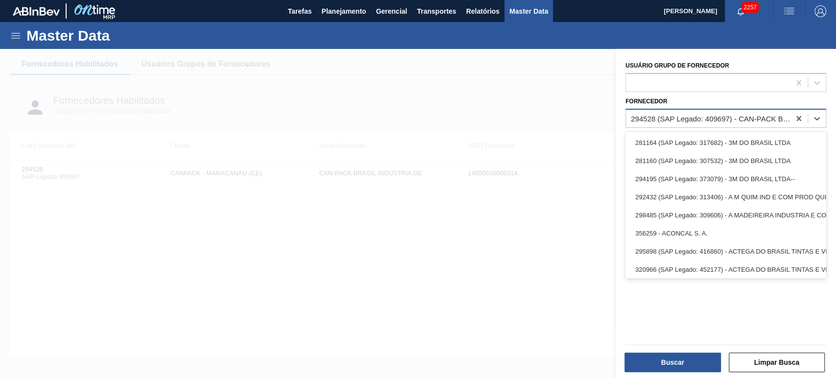
click at [736, 121] on div "294528 (SAP Legado: 409697) - CAN-PACK BRASIL INDUSTRIA DE" at bounding box center [710, 118] width 160 height 8
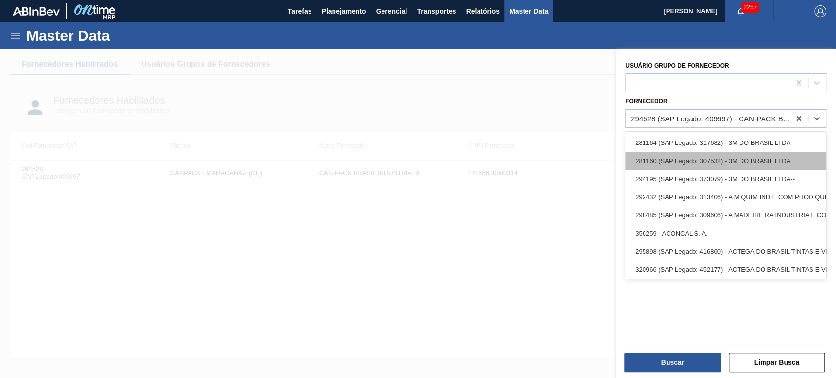
paste input "395625"
type input "395625"
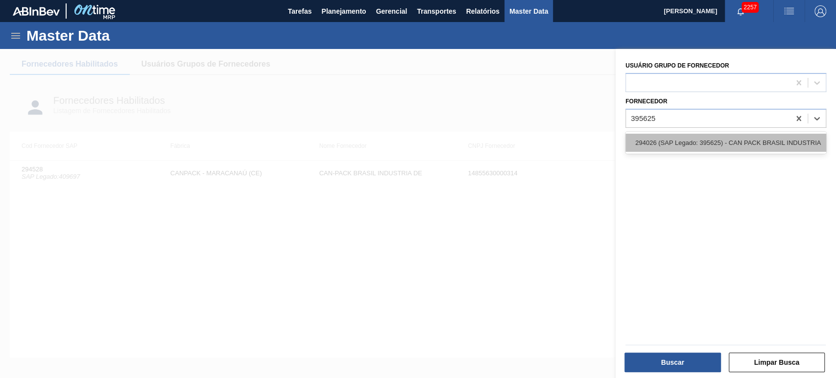
click at [709, 146] on div "294026 (SAP Legado: 395625) - CAN PACK BRASIL INDUSTRIA" at bounding box center [725, 143] width 201 height 18
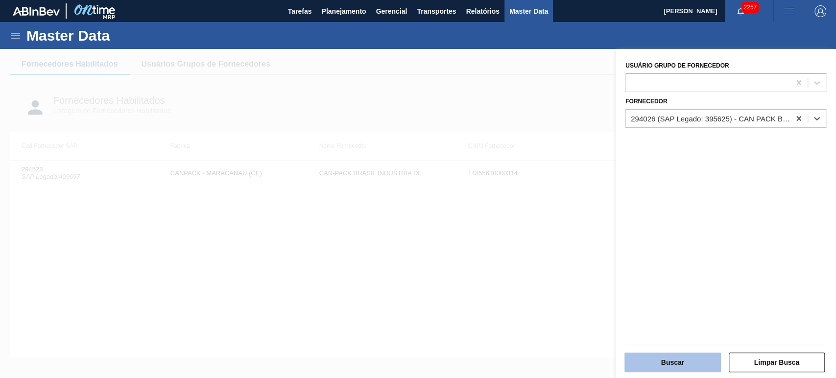
click at [682, 355] on button "Buscar" at bounding box center [672, 362] width 96 height 20
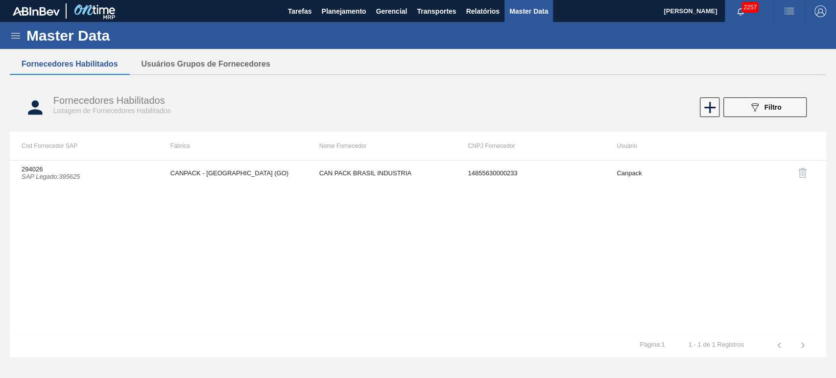
drag, startPoint x: 757, startPoint y: 119, endPoint x: 755, endPoint y: 129, distance: 10.1
click at [757, 119] on div "Fornecedores Habilitados Listagem de Fornecedores Habilitados 089F7B8B-B2A5-4AF…" at bounding box center [418, 107] width 816 height 37
click at [752, 98] on button "089F7B8B-B2A5-4AFE-B5C0-19BA573D28AC Filtro" at bounding box center [764, 107] width 83 height 20
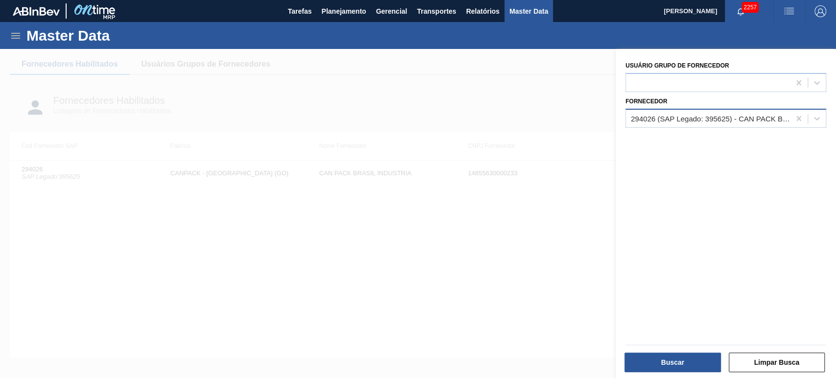
click at [710, 119] on div "294026 (SAP Legado: 395625) - CAN PACK BRASIL INDUSTRIA" at bounding box center [710, 118] width 160 height 8
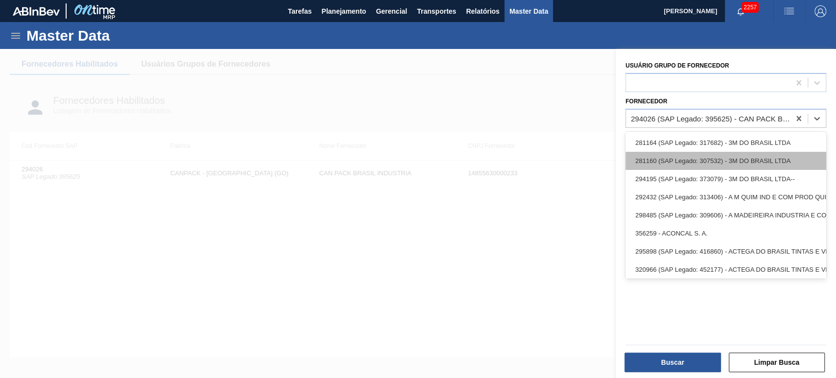
paste input "328451"
type input "328451"
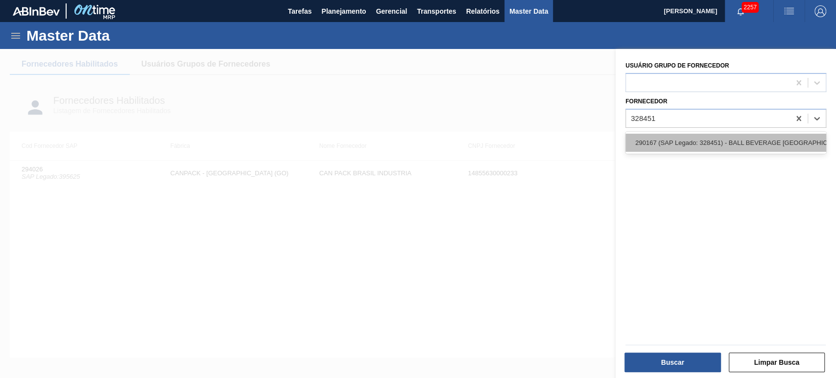
click at [681, 137] on div "290167 (SAP Legado: 328451) - BALL BEVERAGE CAN SOUTH AMERICA SA" at bounding box center [725, 143] width 201 height 18
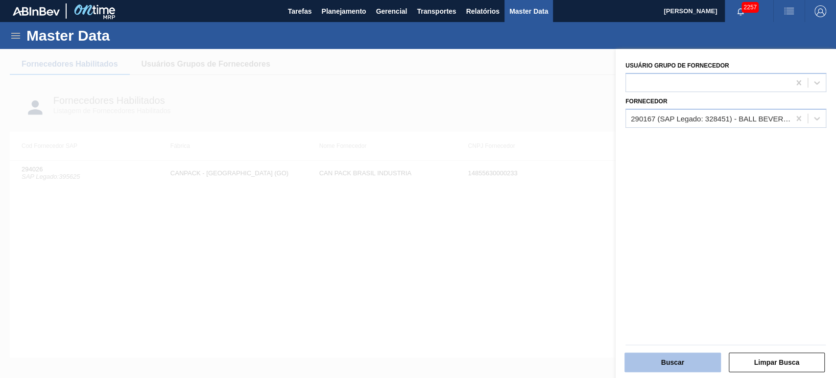
click at [694, 361] on button "Buscar" at bounding box center [672, 362] width 96 height 20
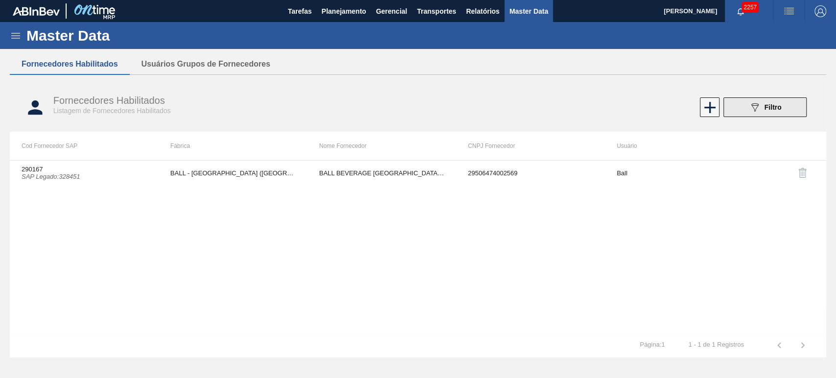
click at [753, 100] on button "089F7B8B-B2A5-4AFE-B5C0-19BA573D28AC Filtro" at bounding box center [764, 107] width 83 height 20
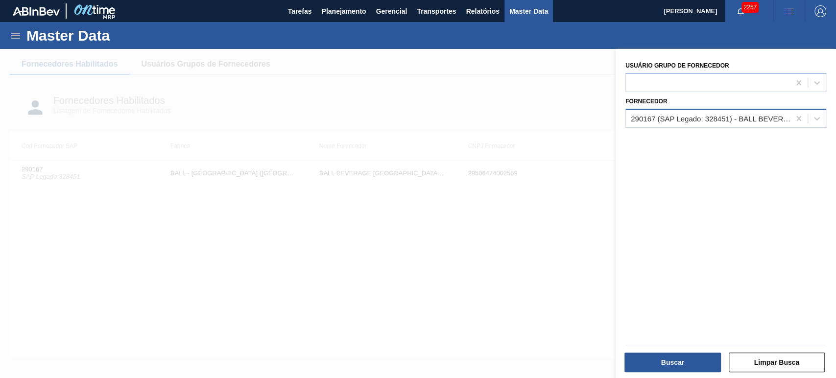
drag, startPoint x: 694, startPoint y: 119, endPoint x: 691, endPoint y: 125, distance: 6.8
click at [694, 119] on div "290167 (SAP Legado: 328451) - BALL BEVERAGE CAN SOUTH AMERICA SA" at bounding box center [710, 118] width 160 height 8
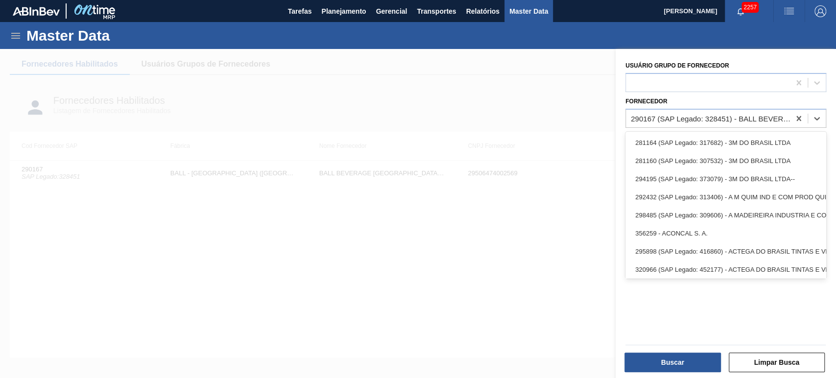
paste input "441105"
type input "441105"
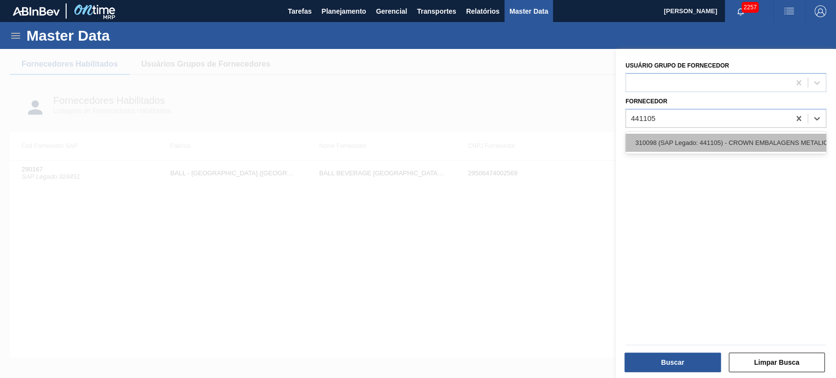
click at [675, 143] on div "310098 (SAP Legado: 441105) - CROWN EMBALAGENS METALICAS DA" at bounding box center [725, 143] width 201 height 18
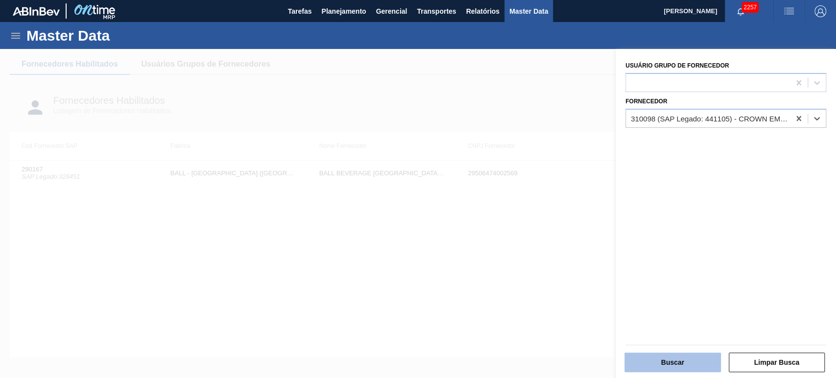
click at [682, 363] on button "Buscar" at bounding box center [672, 362] width 96 height 20
